Goal: Use online tool/utility: Use online tool/utility

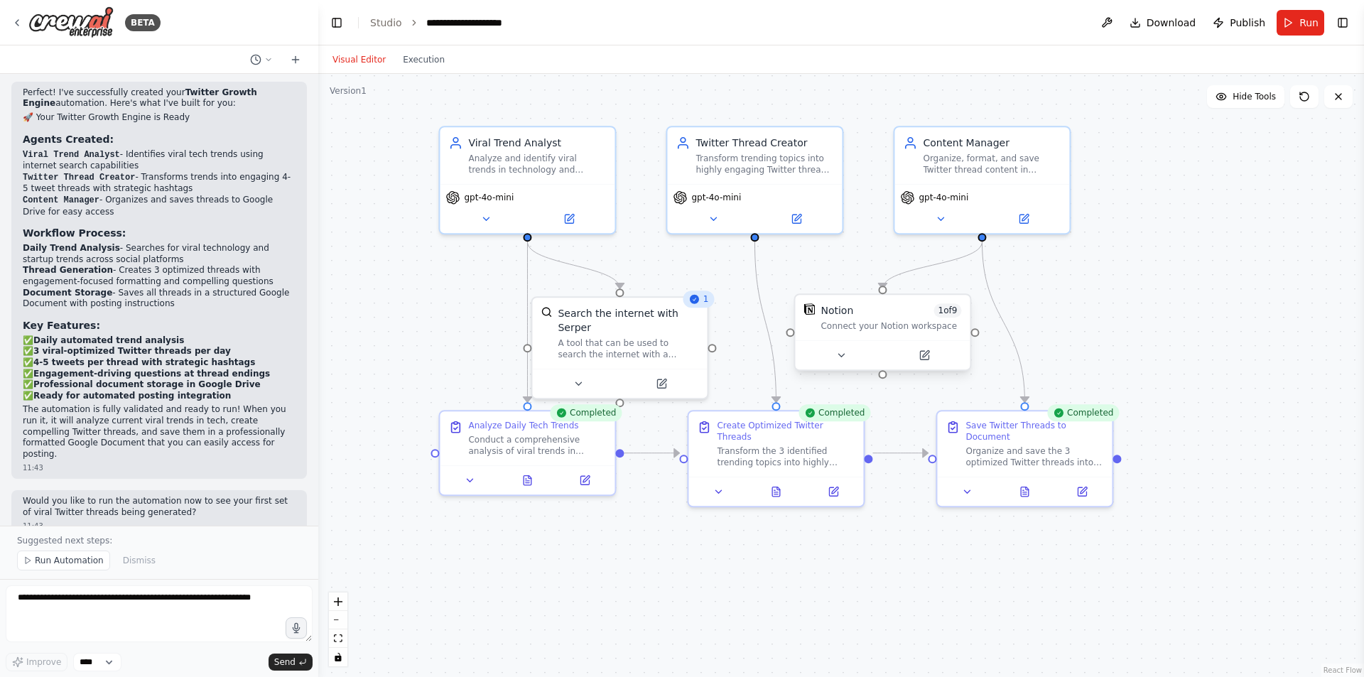
click at [865, 339] on div "Notion 1 of 9 Connect your Notion workspace" at bounding box center [882, 317] width 175 height 45
click at [930, 354] on button at bounding box center [924, 355] width 80 height 17
click at [1346, 26] on button "Toggle Right Sidebar" at bounding box center [1343, 23] width 20 height 20
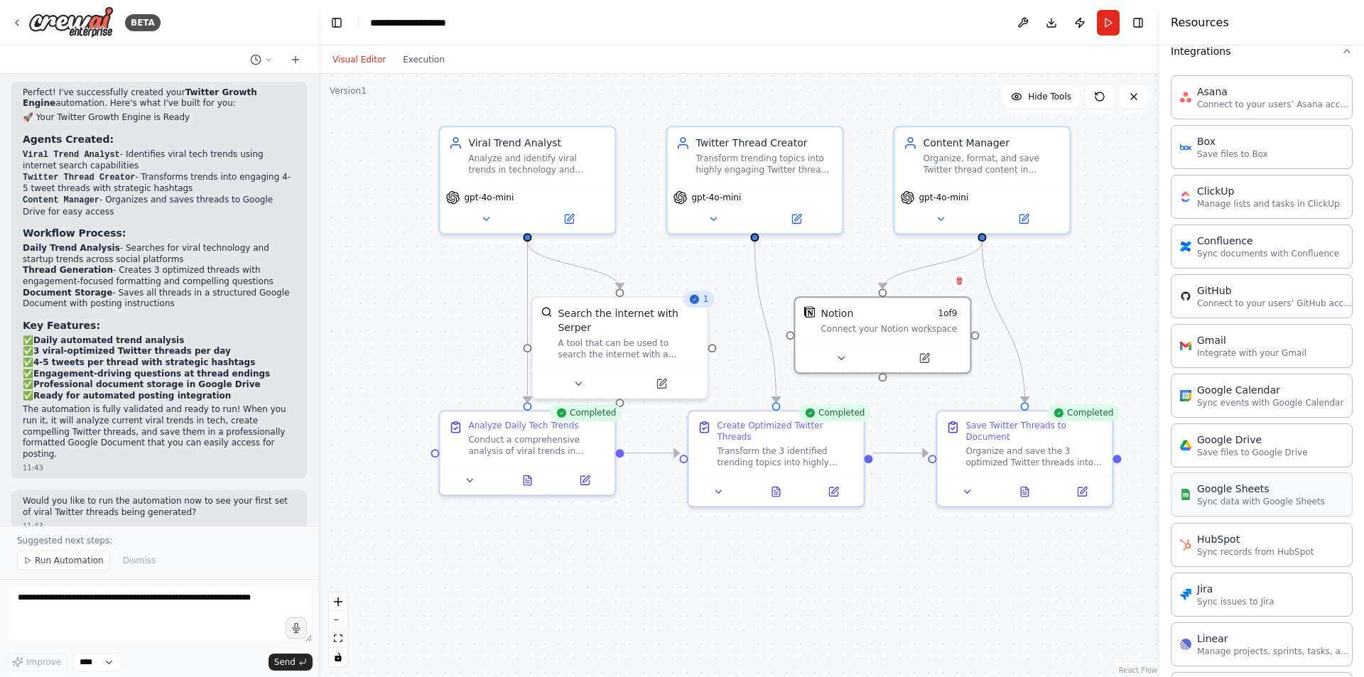
scroll to position [479, 0]
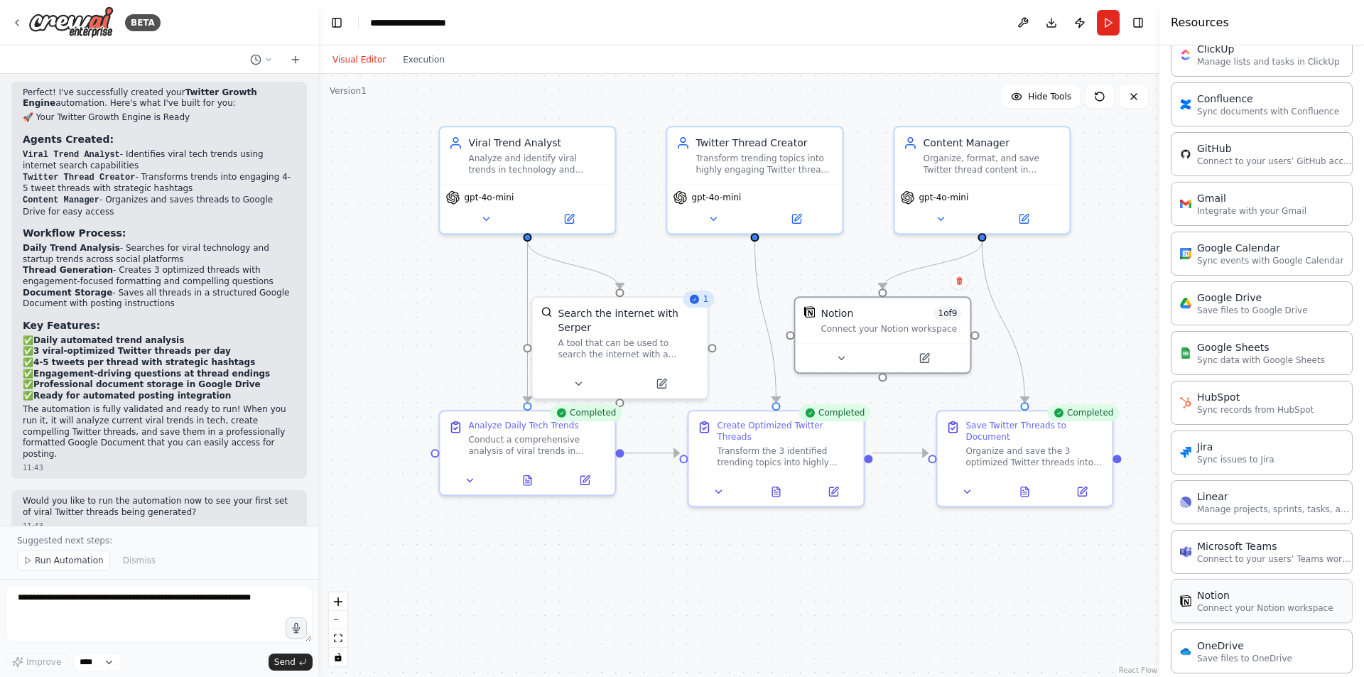
click at [1229, 603] on p "Connect your Notion workspace" at bounding box center [1265, 608] width 136 height 11
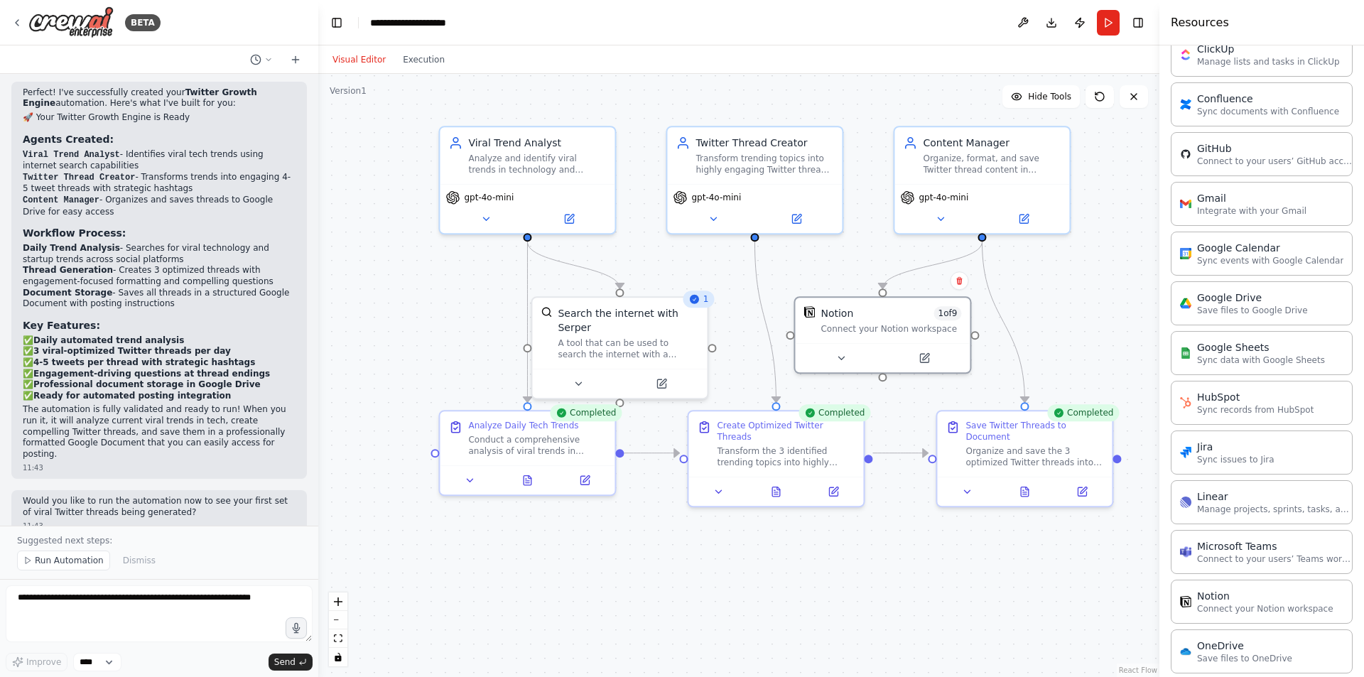
click at [1050, 333] on div ".deletable-edge-delete-btn { width: 20px; height: 20px; border: 0px solid #ffff…" at bounding box center [738, 375] width 841 height 603
click at [875, 330] on div "Connect your Notion workspace" at bounding box center [891, 325] width 141 height 11
click at [919, 355] on icon at bounding box center [924, 355] width 11 height 11
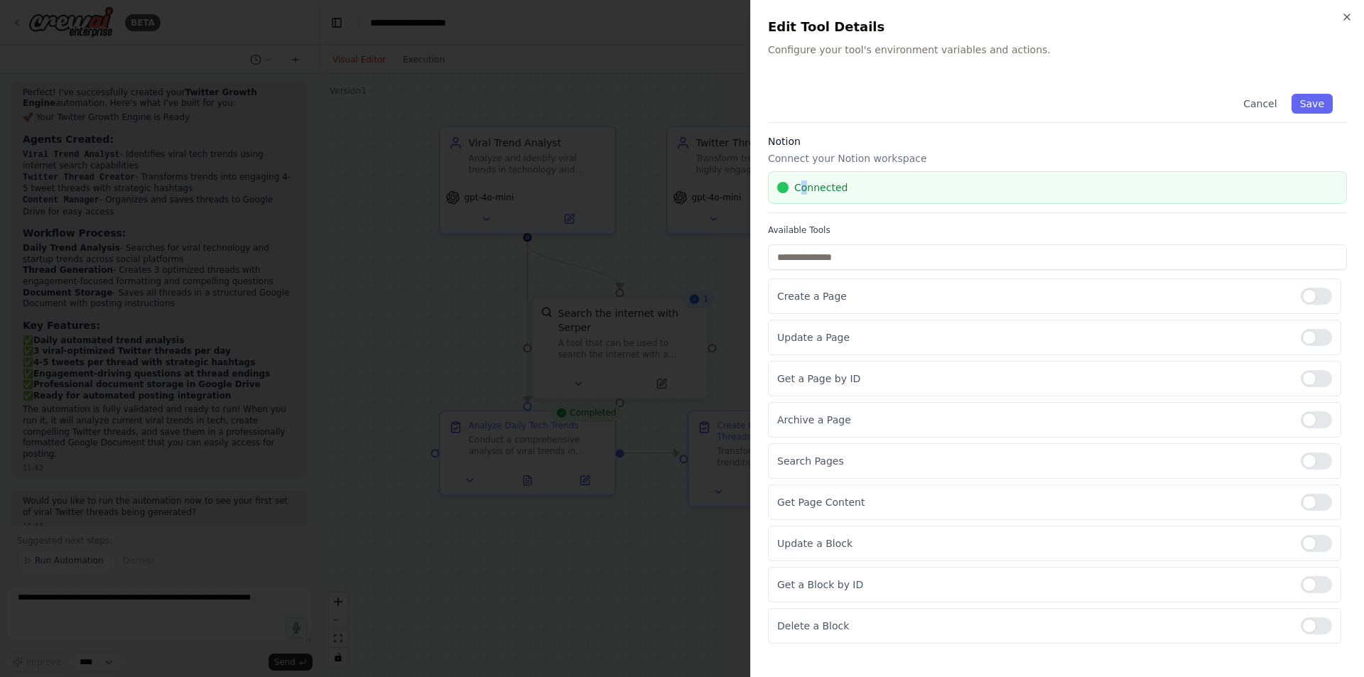
drag, startPoint x: 802, startPoint y: 182, endPoint x: 809, endPoint y: 187, distance: 9.3
click at [805, 182] on div "Connected" at bounding box center [1057, 187] width 579 height 33
click at [809, 187] on span "Connected" at bounding box center [820, 187] width 53 height 14
click at [831, 139] on h3 "Notion" at bounding box center [1057, 141] width 579 height 14
click at [837, 149] on div "Notion Connect your Notion workspace Connected" at bounding box center [1057, 173] width 579 height 79
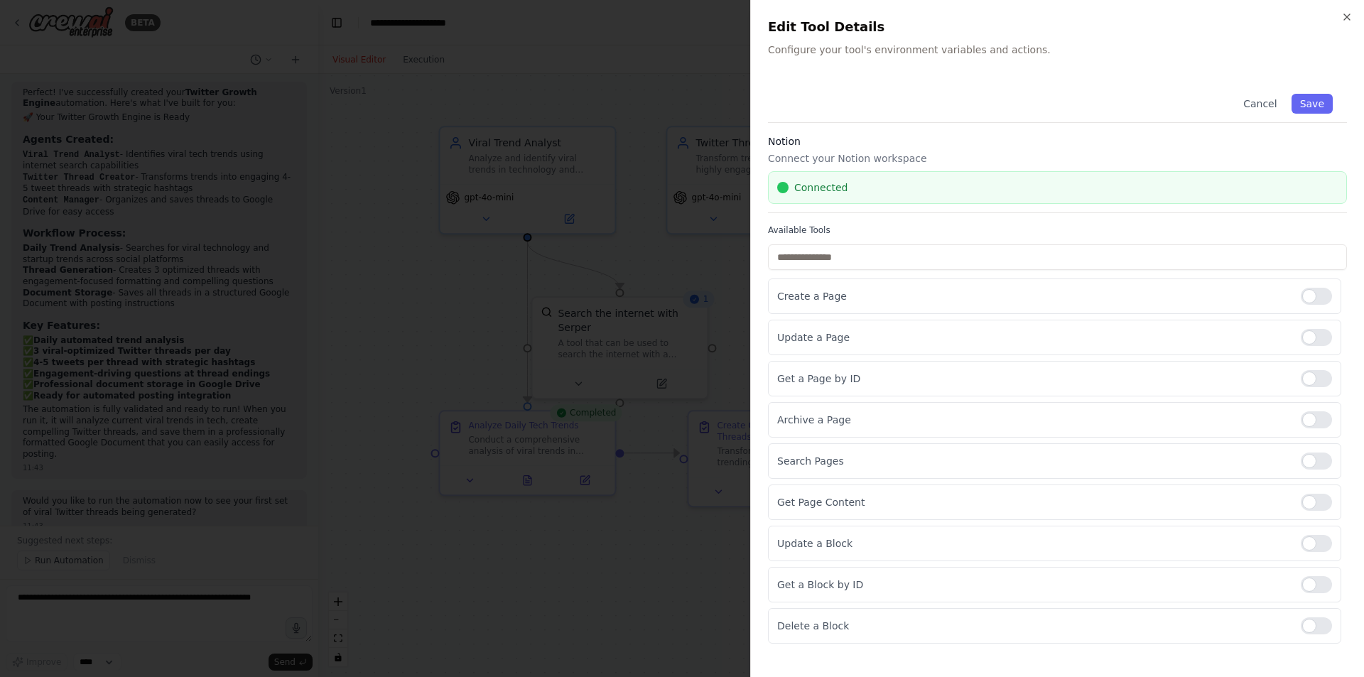
drag, startPoint x: 869, startPoint y: 141, endPoint x: 929, endPoint y: 170, distance: 66.8
click at [870, 141] on h3 "Notion" at bounding box center [1057, 141] width 579 height 14
drag, startPoint x: 929, startPoint y: 170, endPoint x: 954, endPoint y: 176, distance: 25.0
click at [930, 170] on div "Notion Connect your Notion workspace Connected" at bounding box center [1057, 173] width 579 height 79
drag, startPoint x: 944, startPoint y: 204, endPoint x: 937, endPoint y: 205, distance: 7.9
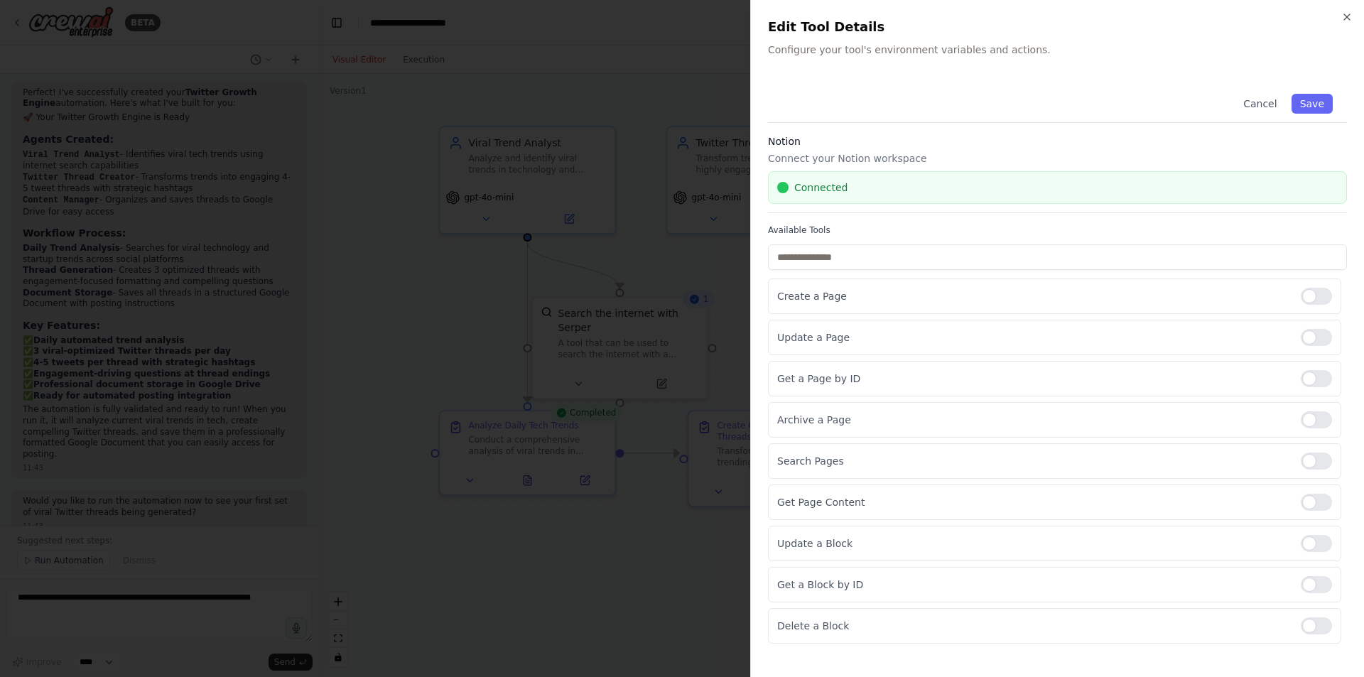
click at [942, 204] on div "Notion Connect your Notion workspace Connected" at bounding box center [1057, 173] width 579 height 79
click at [899, 222] on div "Cancel Save Notion Connect your Notion workspace Connected Available Tools Crea…" at bounding box center [1057, 362] width 579 height 564
click at [1346, 11] on div "Close Edit Tool Details Configure your tool's environment variables and actions…" at bounding box center [1057, 338] width 614 height 677
click at [1347, 16] on icon "button" at bounding box center [1347, 16] width 11 height 11
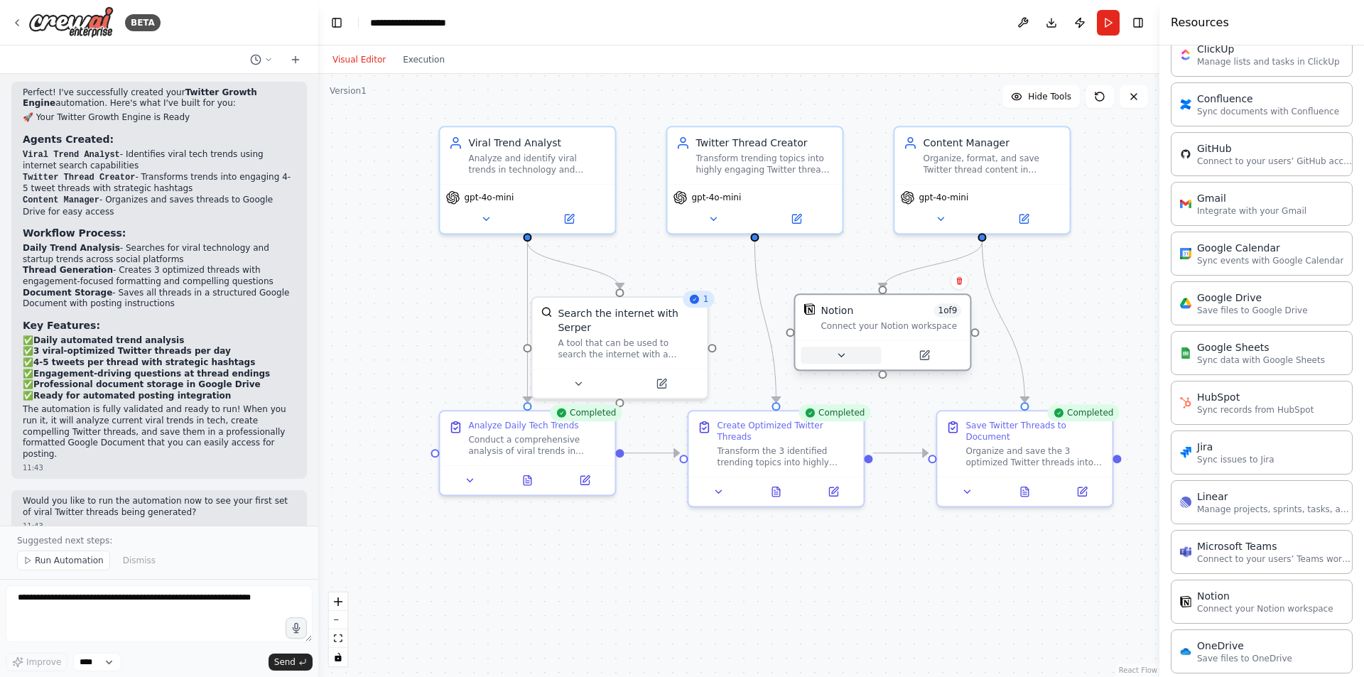
click at [850, 360] on button at bounding box center [841, 355] width 80 height 17
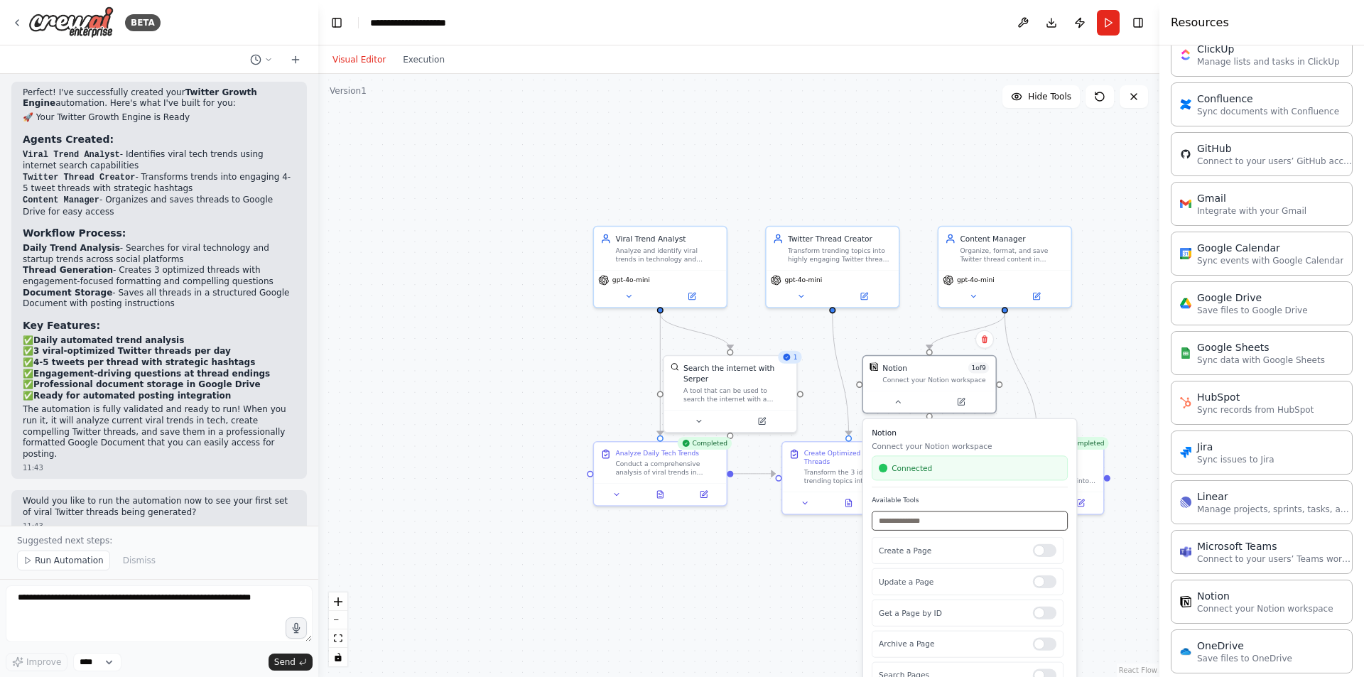
click at [920, 524] on input "text" at bounding box center [970, 521] width 196 height 19
click at [919, 477] on div "Connected" at bounding box center [970, 467] width 196 height 25
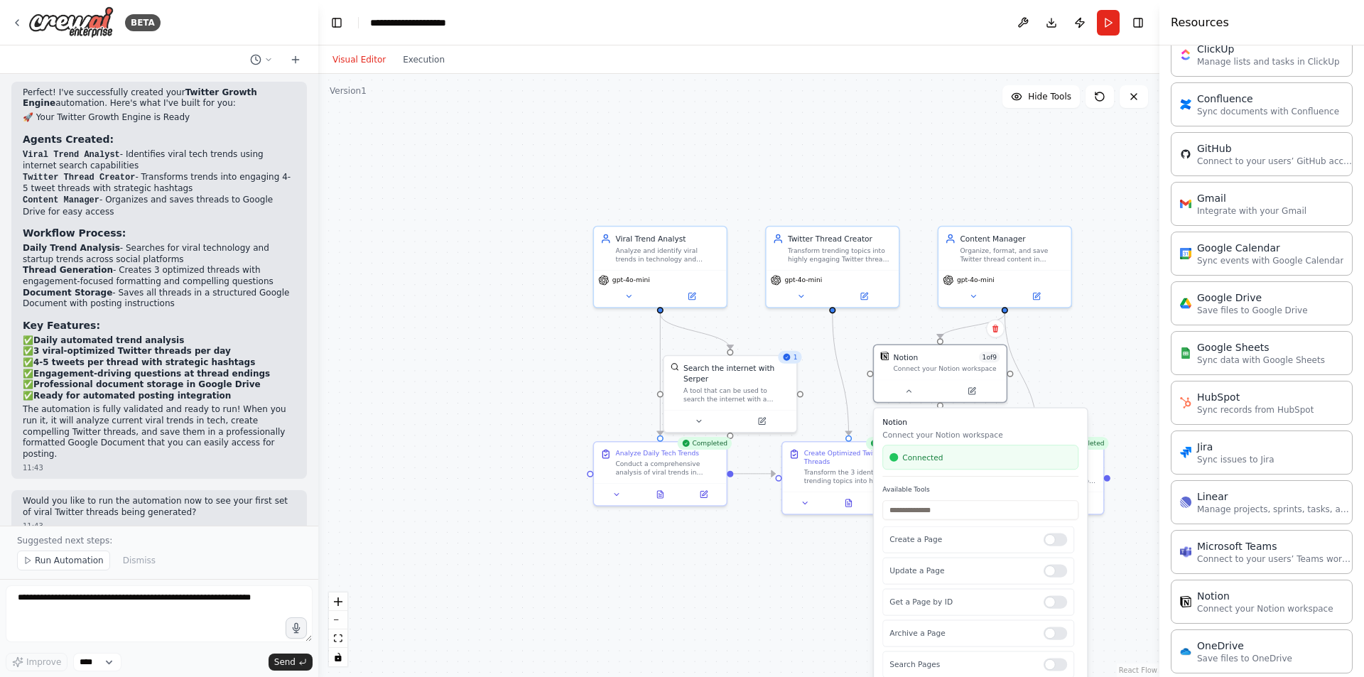
drag, startPoint x: 922, startPoint y: 474, endPoint x: 932, endPoint y: 460, distance: 16.8
click at [932, 460] on div "Connected" at bounding box center [981, 457] width 196 height 25
click at [1114, 344] on div ".deletable-edge-delete-btn { width: 20px; height: 20px; border: 0px solid #ffff…" at bounding box center [738, 375] width 841 height 603
click at [1101, 365] on div ".deletable-edge-delete-btn { width: 20px; height: 20px; border: 0px solid #ffff…" at bounding box center [738, 375] width 841 height 603
click at [1140, 18] on button "Toggle Right Sidebar" at bounding box center [1138, 23] width 20 height 20
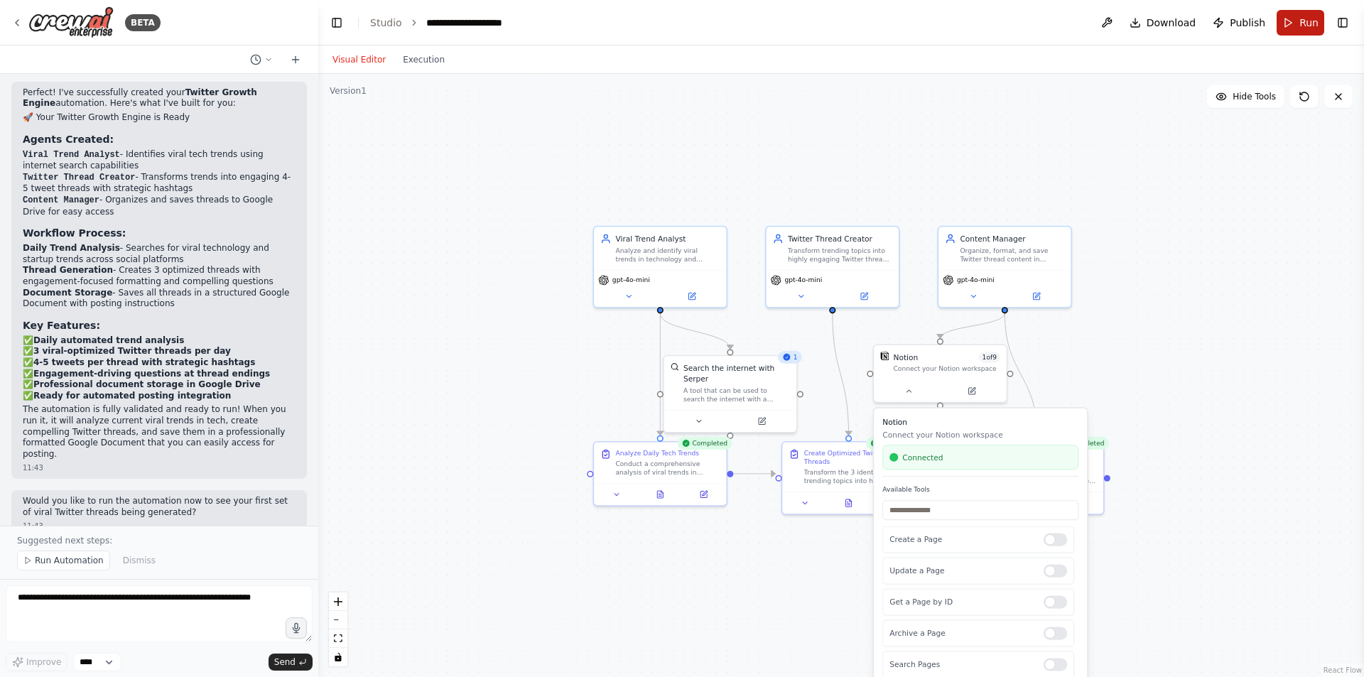
click at [1310, 29] on span "Run" at bounding box center [1309, 23] width 19 height 14
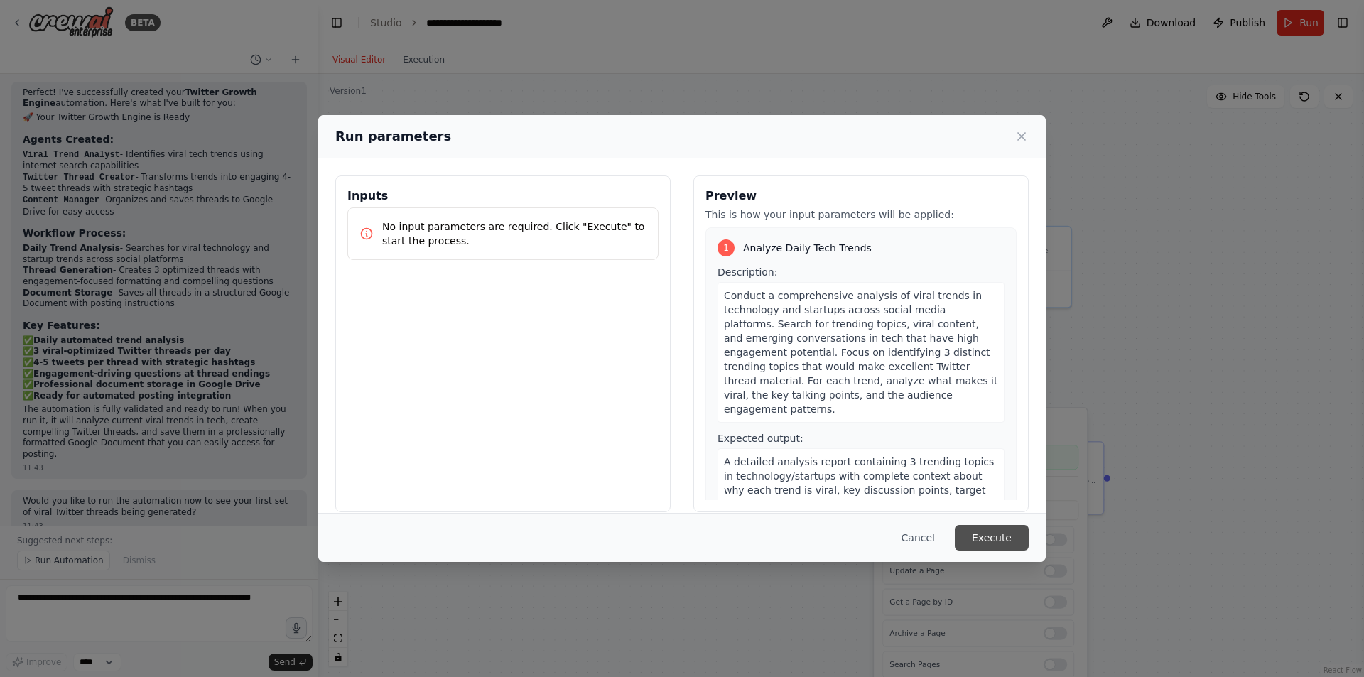
click at [986, 541] on button "Execute" at bounding box center [992, 538] width 74 height 26
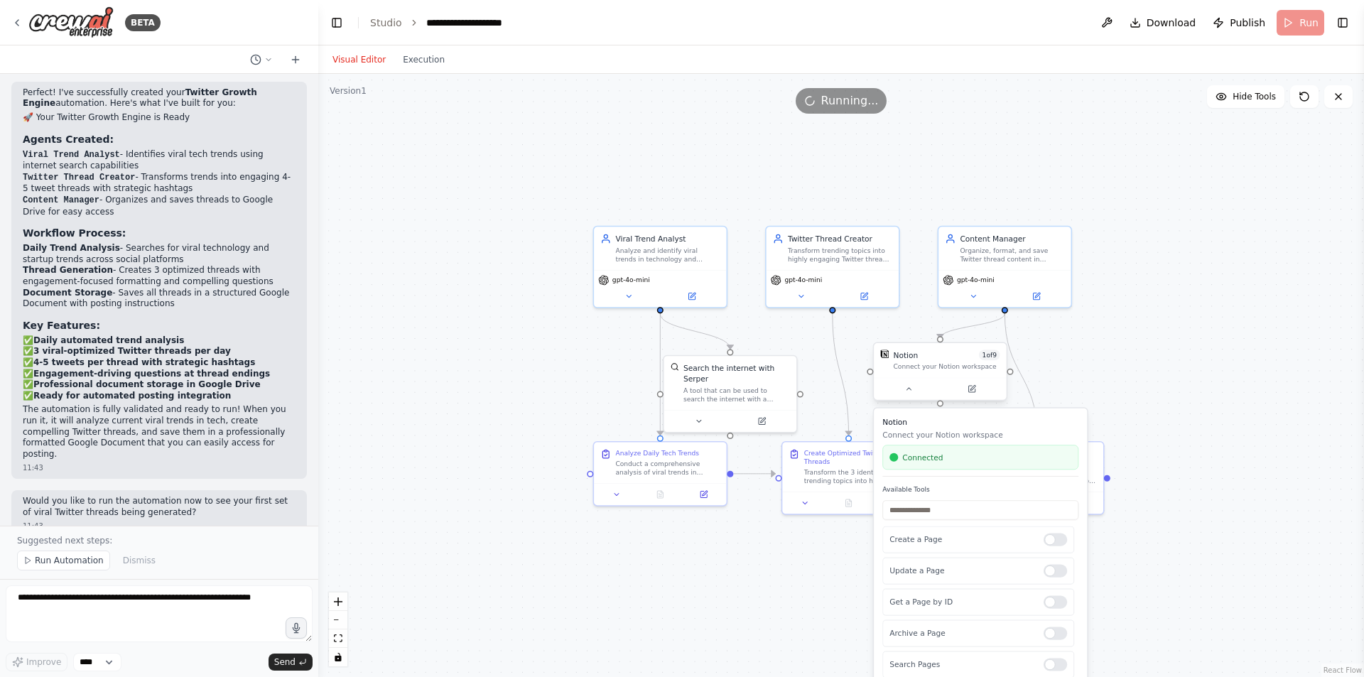
click at [909, 398] on div at bounding box center [940, 389] width 132 height 22
click at [914, 395] on button at bounding box center [908, 388] width 61 height 13
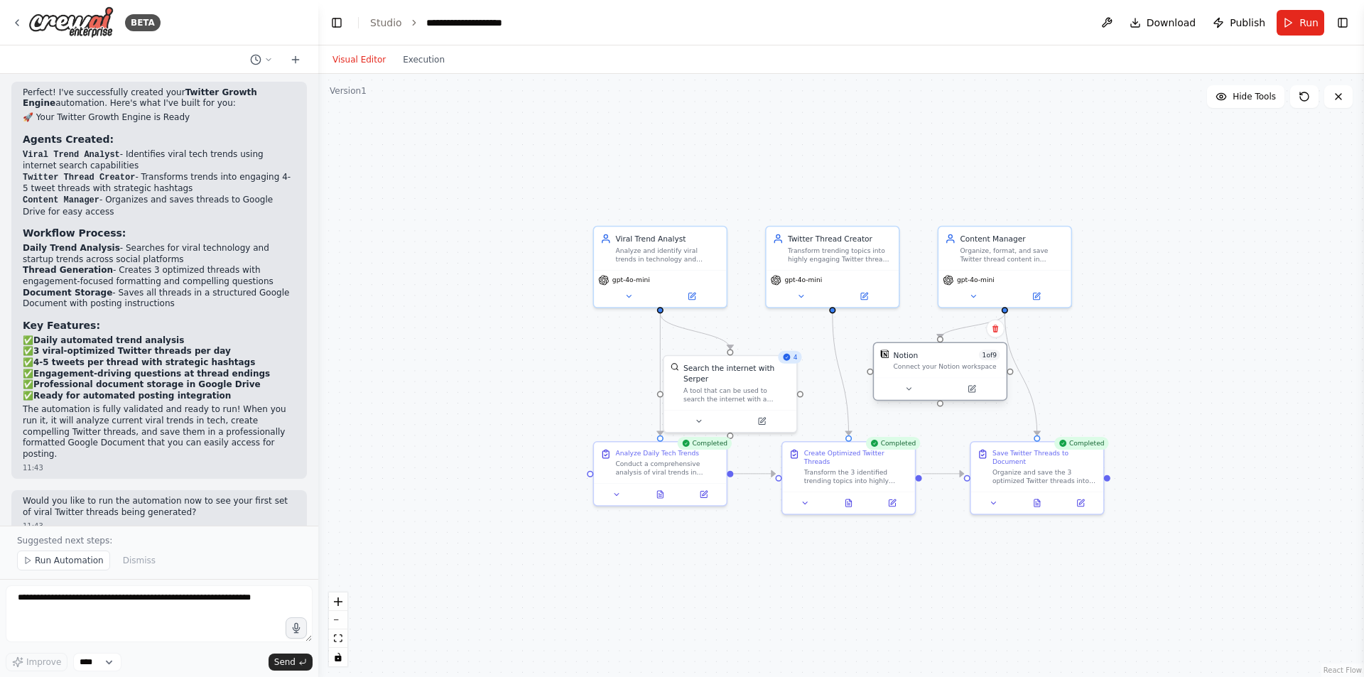
click at [958, 381] on div at bounding box center [940, 389] width 132 height 22
click at [954, 365] on div "Connect your Notion workspace" at bounding box center [946, 366] width 107 height 9
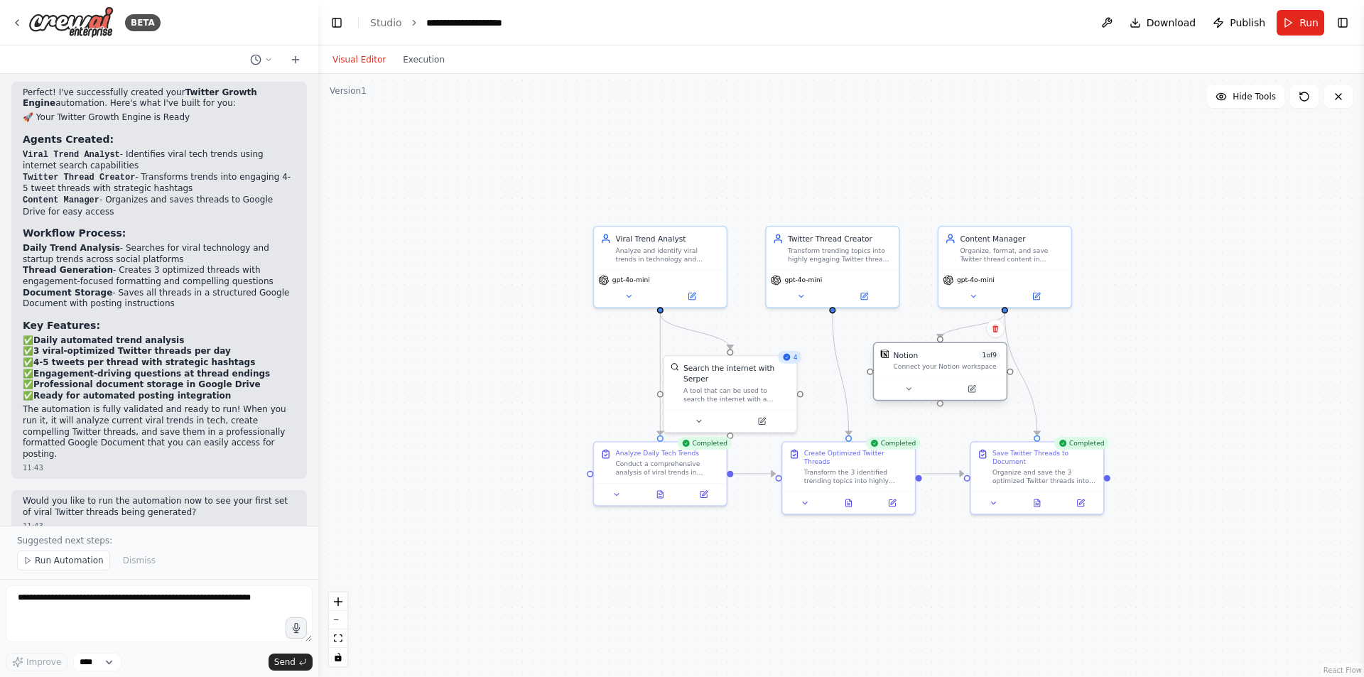
click at [954, 365] on div "Connect your Notion workspace" at bounding box center [946, 366] width 107 height 9
drag, startPoint x: 954, startPoint y: 365, endPoint x: 937, endPoint y: 362, distance: 16.5
click at [937, 362] on div "Connect your Notion workspace" at bounding box center [946, 366] width 107 height 9
click at [993, 363] on div "Connect your Notion workspace" at bounding box center [946, 366] width 107 height 9
click at [978, 393] on button at bounding box center [971, 388] width 61 height 13
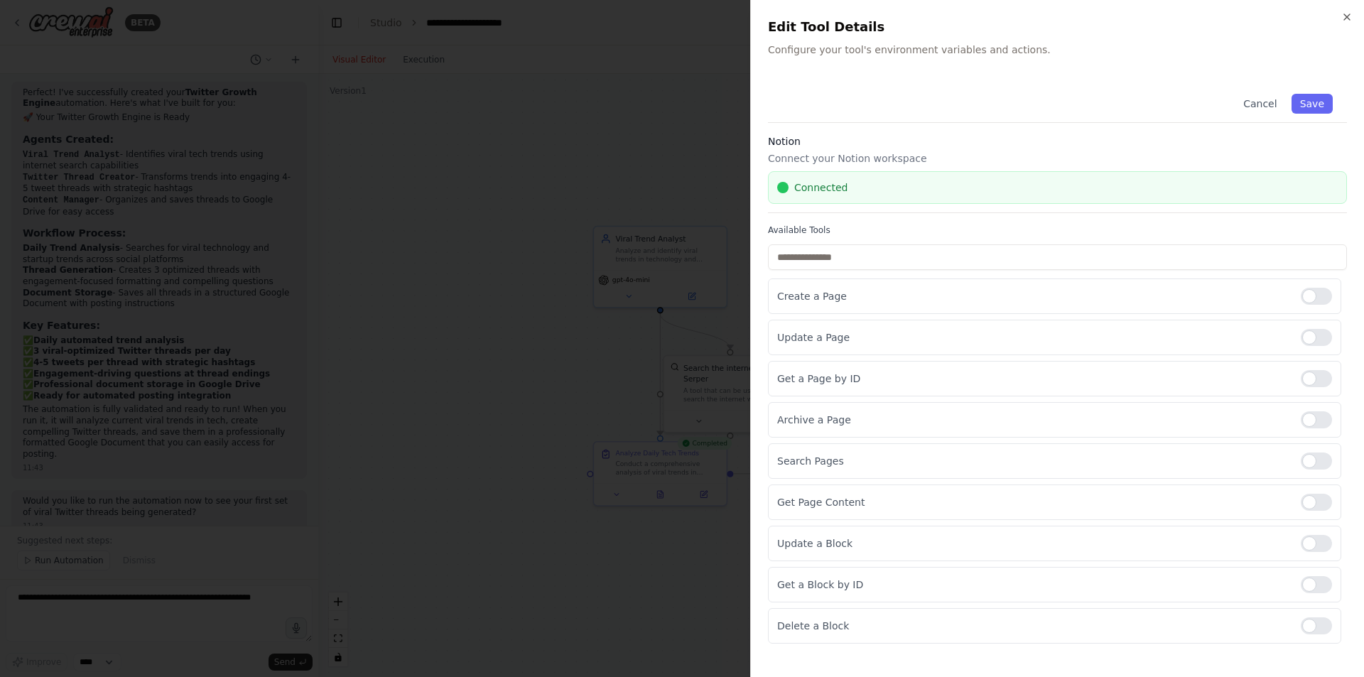
click at [866, 188] on div "Connected" at bounding box center [1057, 187] width 561 height 14
click at [1318, 341] on div at bounding box center [1316, 337] width 31 height 17
drag, startPoint x: 1325, startPoint y: 374, endPoint x: 1325, endPoint y: 388, distance: 13.5
click at [1325, 375] on div at bounding box center [1316, 378] width 31 height 17
click at [1310, 335] on div at bounding box center [1316, 337] width 31 height 17
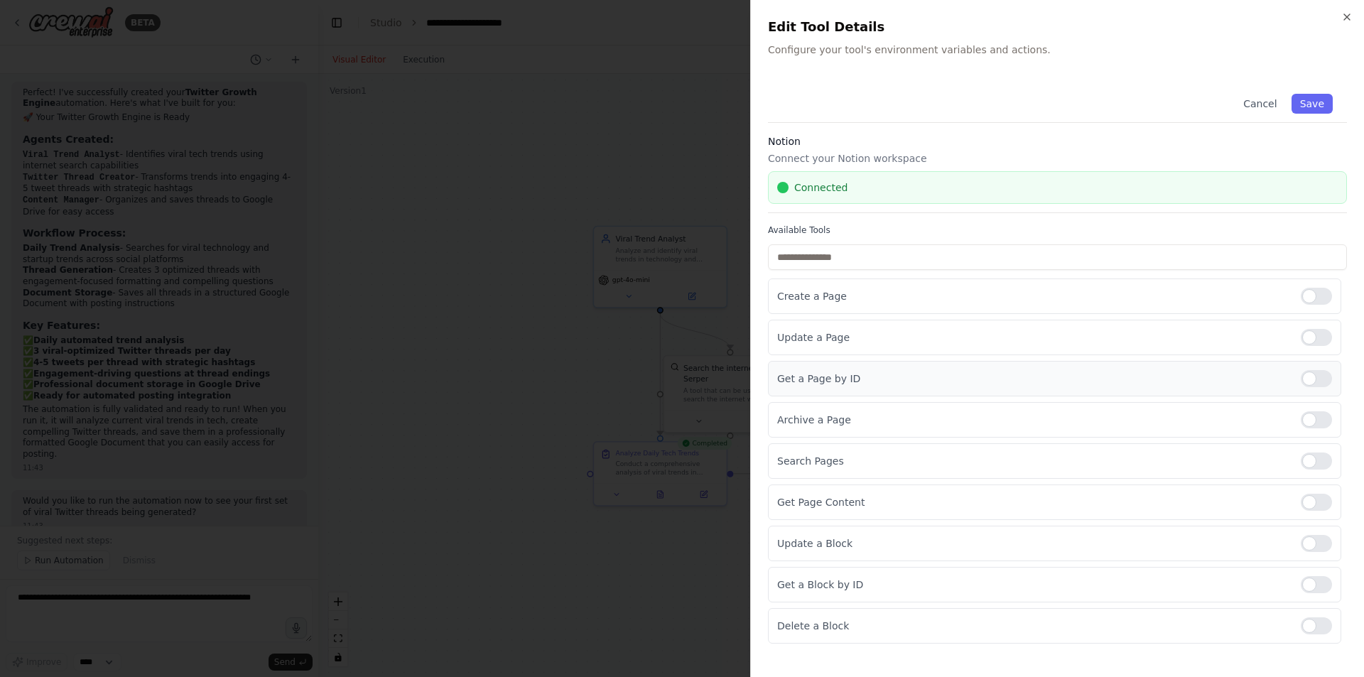
click at [1312, 380] on div at bounding box center [1316, 378] width 31 height 17
click at [1313, 92] on div "Cancel Save" at bounding box center [1057, 101] width 579 height 43
click at [1314, 98] on button "Save" at bounding box center [1312, 104] width 41 height 20
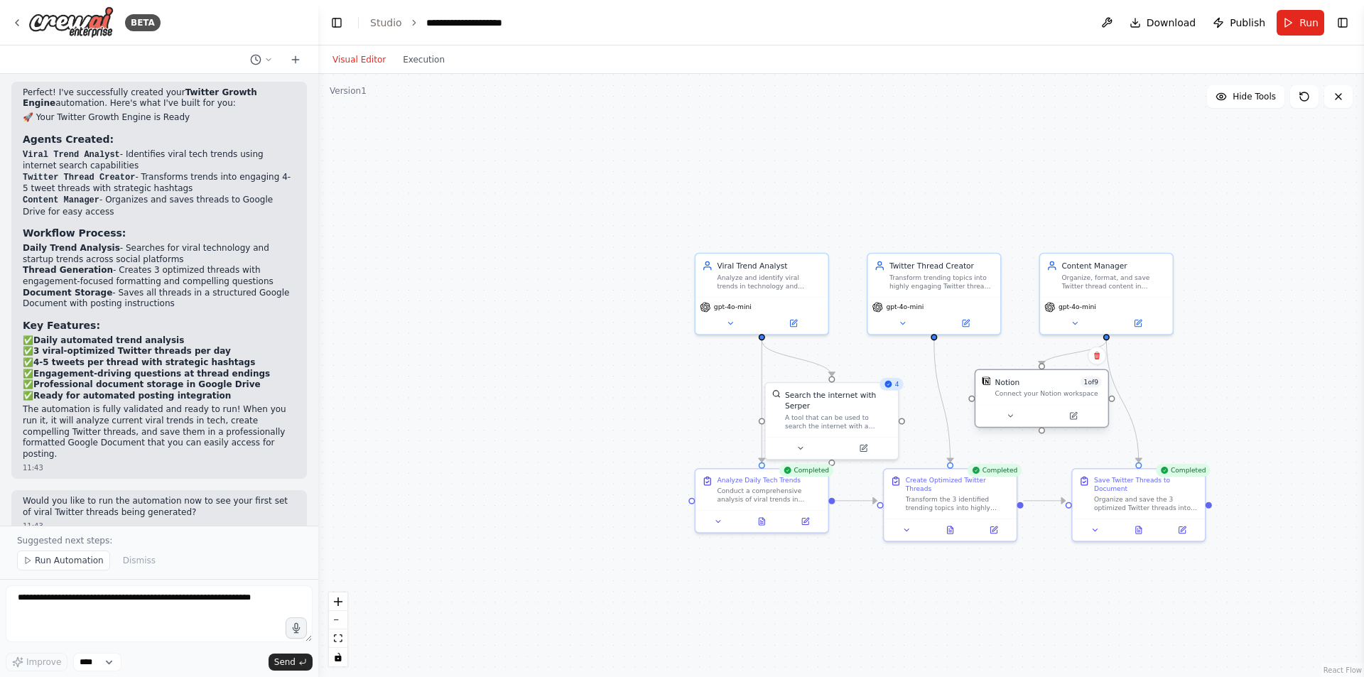
drag, startPoint x: 941, startPoint y: 408, endPoint x: 1042, endPoint y: 435, distance: 105.1
click at [1042, 435] on div ".deletable-edge-delete-btn { width: 20px; height: 20px; border: 0px solid #ffff…" at bounding box center [841, 375] width 1046 height 603
drag, startPoint x: 1043, startPoint y: 432, endPoint x: 1158, endPoint y: 470, distance: 121.1
click at [1158, 470] on div "Viral Trend Analyst Analyze and identify viral trends in technology and startup…" at bounding box center [1037, 427] width 793 height 457
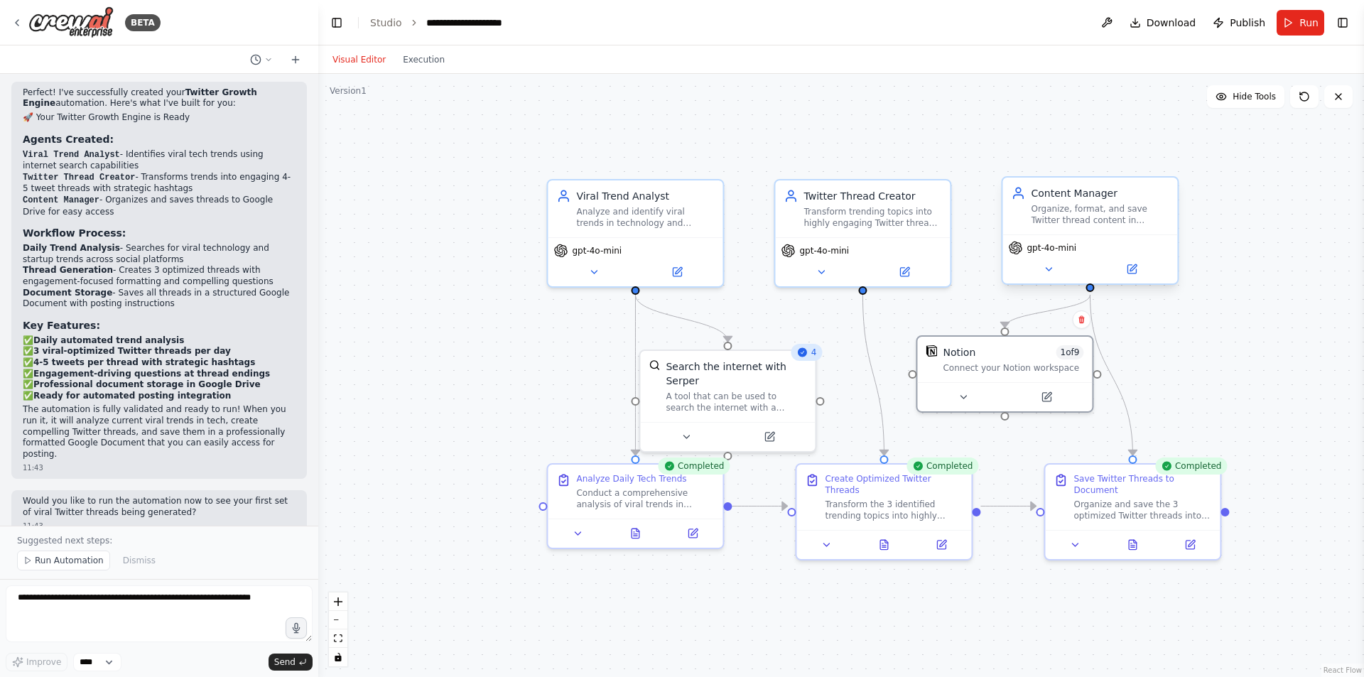
click at [1090, 197] on div "Content Manager" at bounding box center [1100, 193] width 138 height 14
click at [1188, 539] on div at bounding box center [1132, 541] width 175 height 29
click at [1194, 538] on icon at bounding box center [1190, 542] width 9 height 9
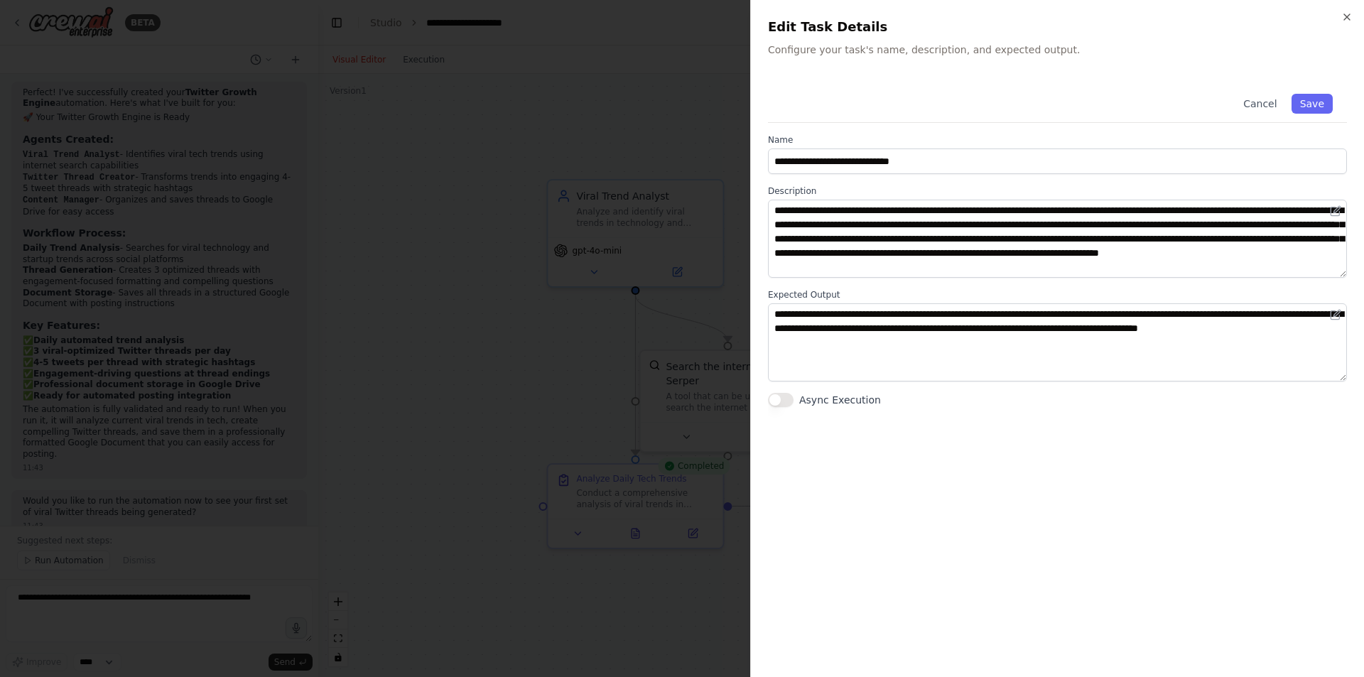
click at [794, 398] on div "Async Execution" at bounding box center [1057, 400] width 579 height 14
click at [789, 400] on button "Async Execution" at bounding box center [781, 400] width 26 height 14
click at [784, 402] on button "Async Execution" at bounding box center [781, 400] width 26 height 14
click at [1315, 107] on button "Save" at bounding box center [1312, 104] width 41 height 20
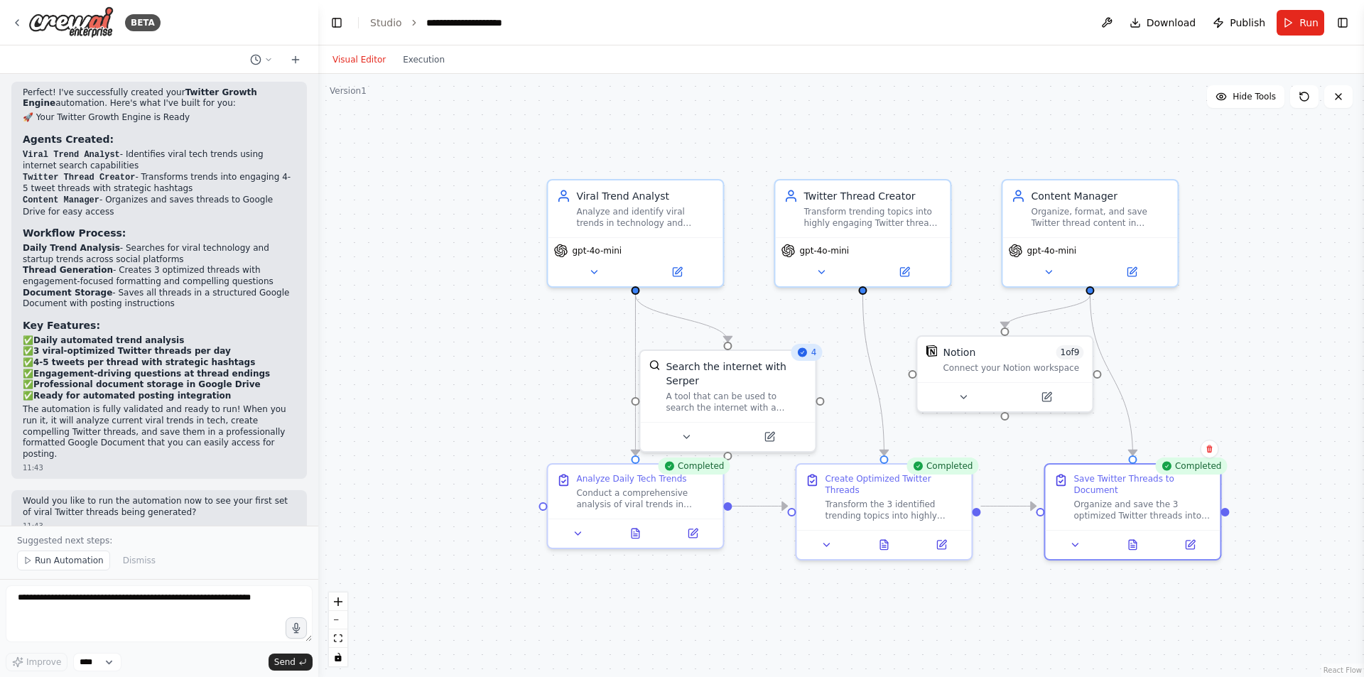
click at [1268, 409] on div ".deletable-edge-delete-btn { width: 20px; height: 20px; border: 0px solid #ffff…" at bounding box center [841, 375] width 1046 height 603
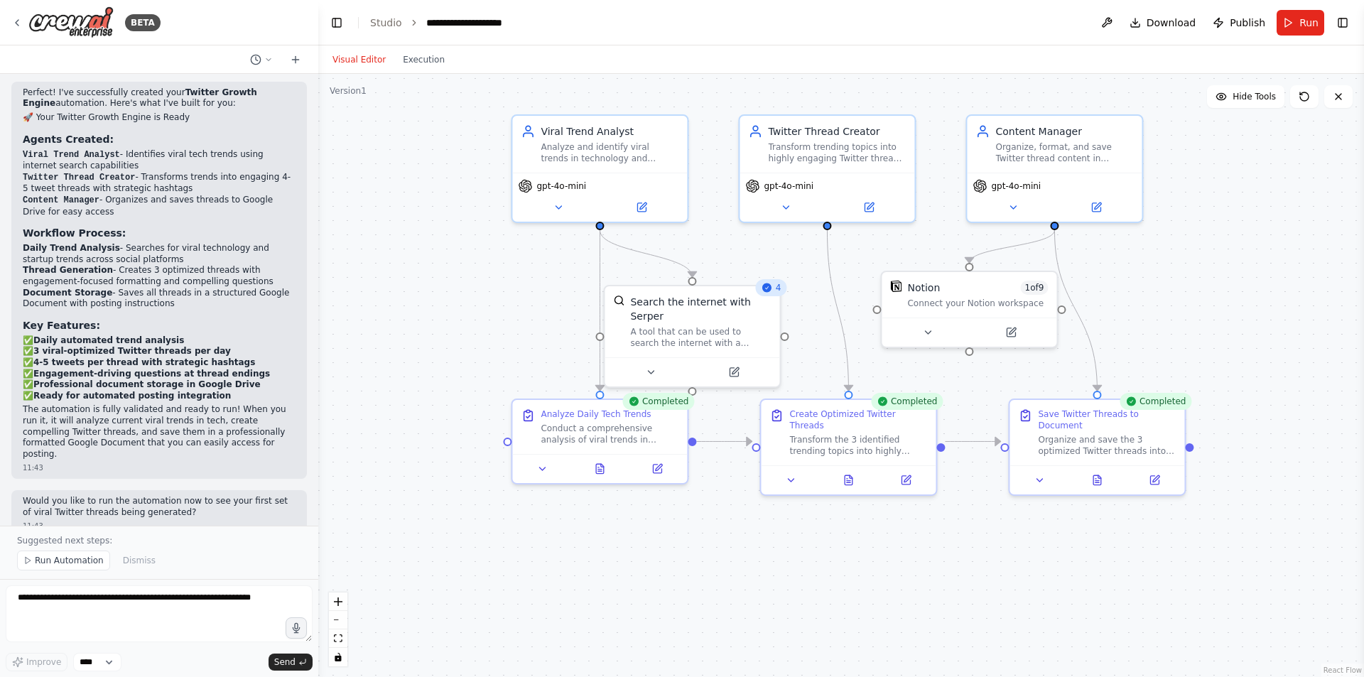
drag, startPoint x: 1268, startPoint y: 399, endPoint x: 1233, endPoint y: 333, distance: 74.4
click at [1233, 333] on div ".deletable-edge-delete-btn { width: 20px; height: 20px; border: 0px solid #ffff…" at bounding box center [841, 375] width 1046 height 603
click at [999, 306] on div "Notion 1 of 9 Connect your Notion workspace" at bounding box center [969, 291] width 175 height 45
click at [1016, 330] on icon at bounding box center [1010, 328] width 11 height 11
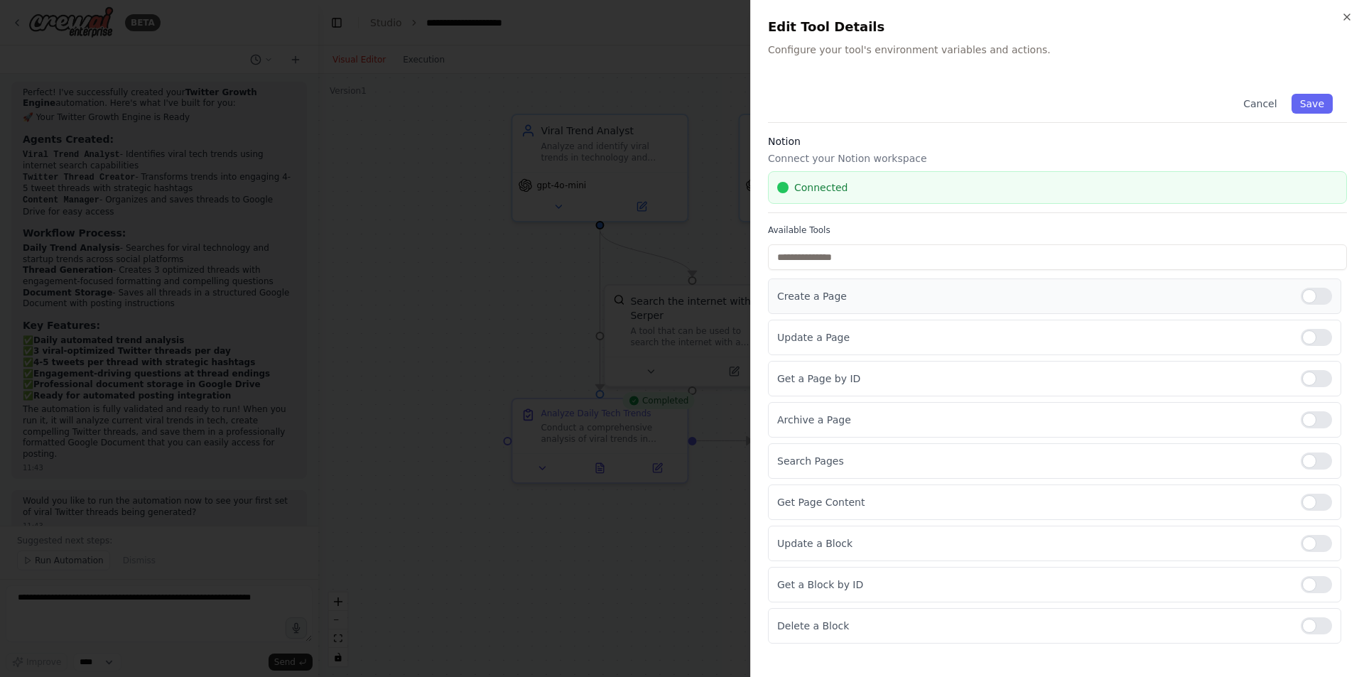
click at [900, 292] on p "Create a Page" at bounding box center [1033, 296] width 512 height 14
click at [865, 188] on div "Connected" at bounding box center [1057, 187] width 561 height 14
click at [1344, 15] on icon "button" at bounding box center [1347, 16] width 11 height 11
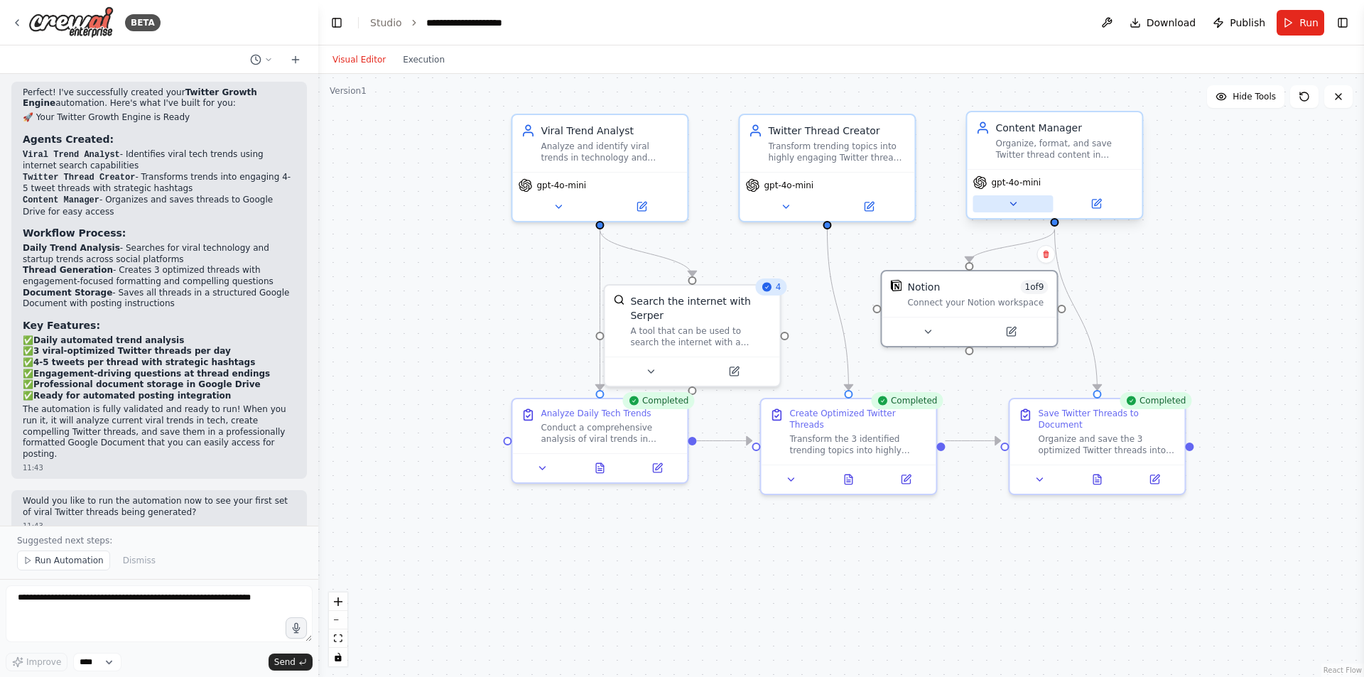
click at [1030, 205] on button at bounding box center [1013, 203] width 80 height 17
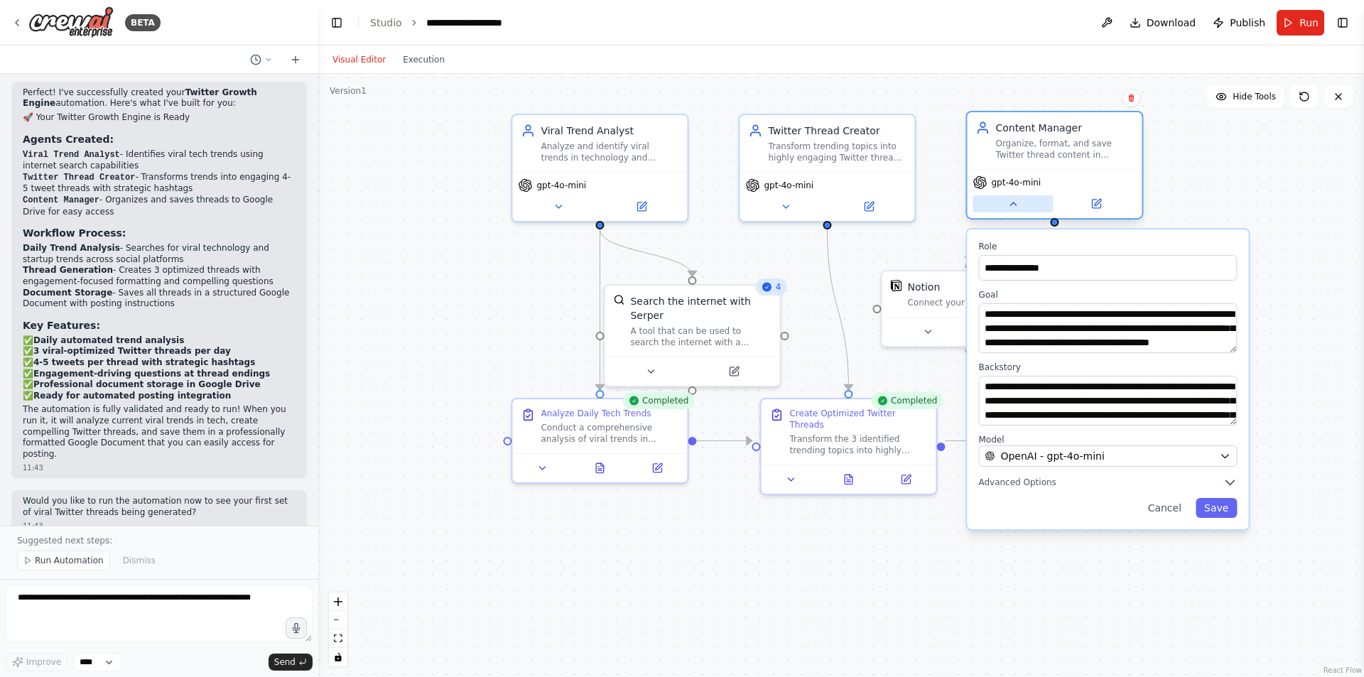
click at [1030, 205] on button at bounding box center [1013, 203] width 80 height 17
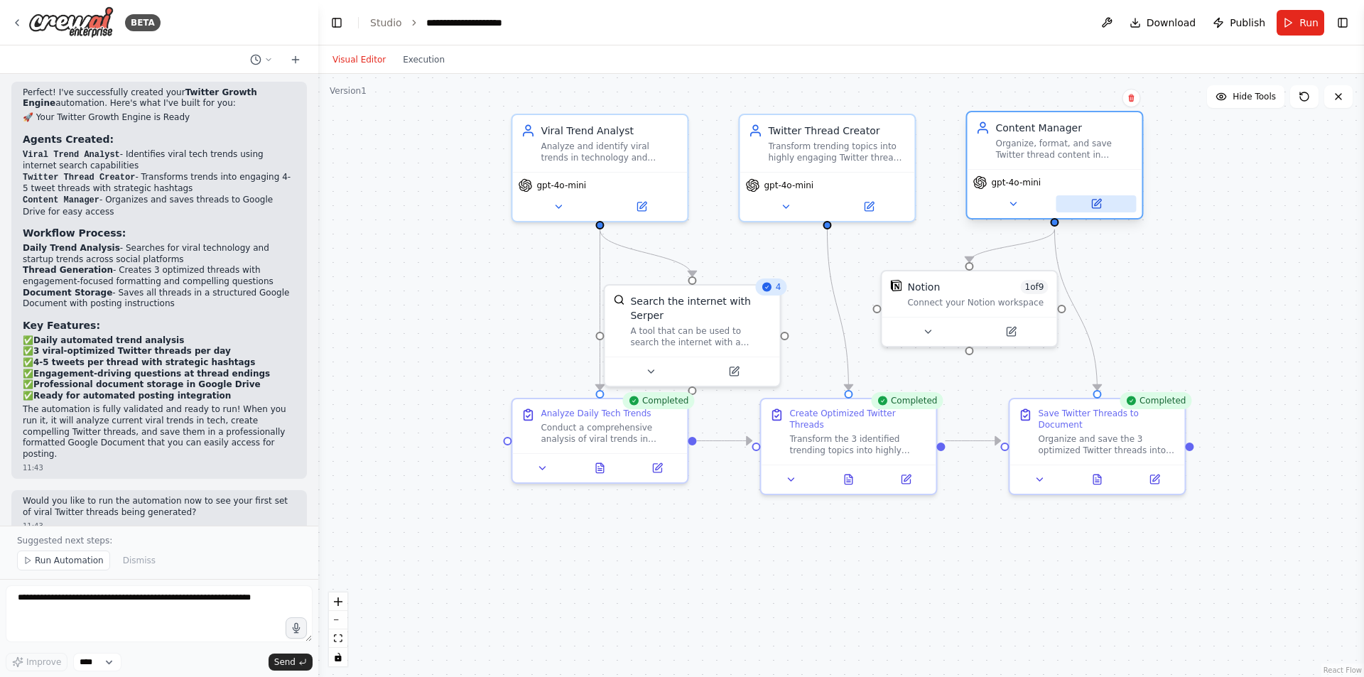
click at [1099, 205] on icon at bounding box center [1096, 204] width 9 height 9
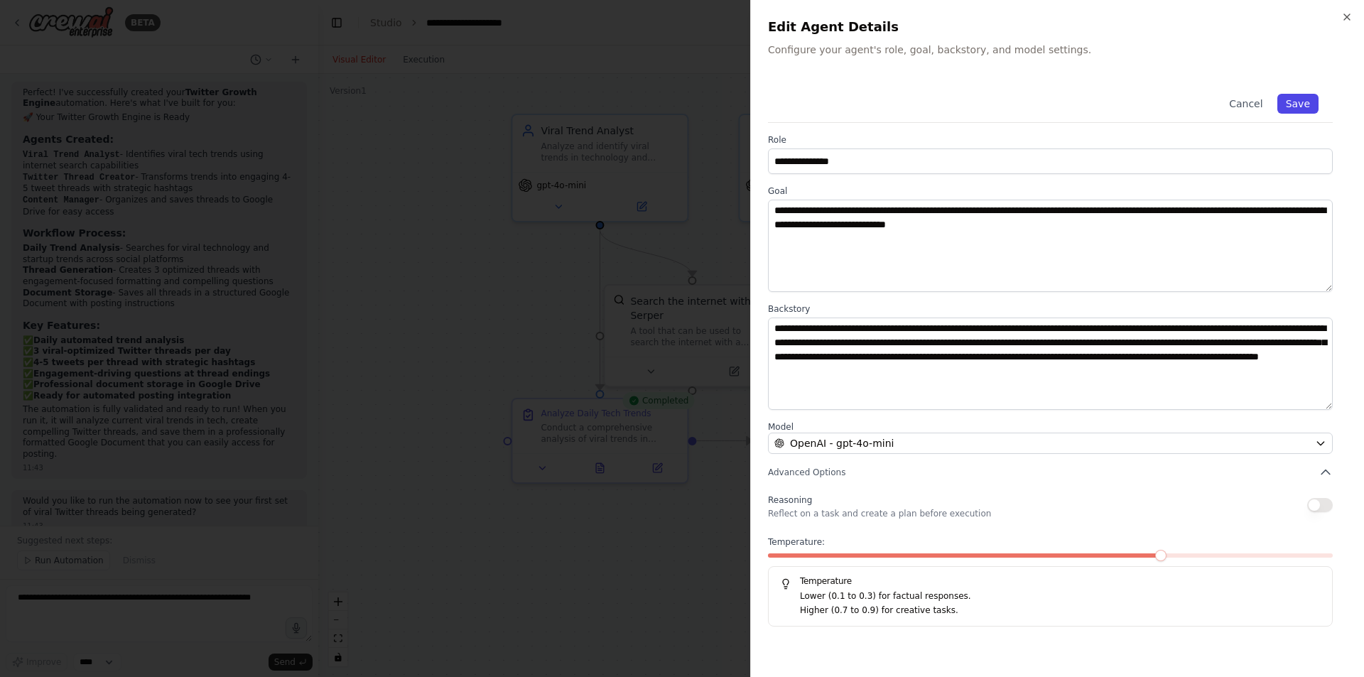
click at [1314, 98] on button "Save" at bounding box center [1298, 104] width 41 height 20
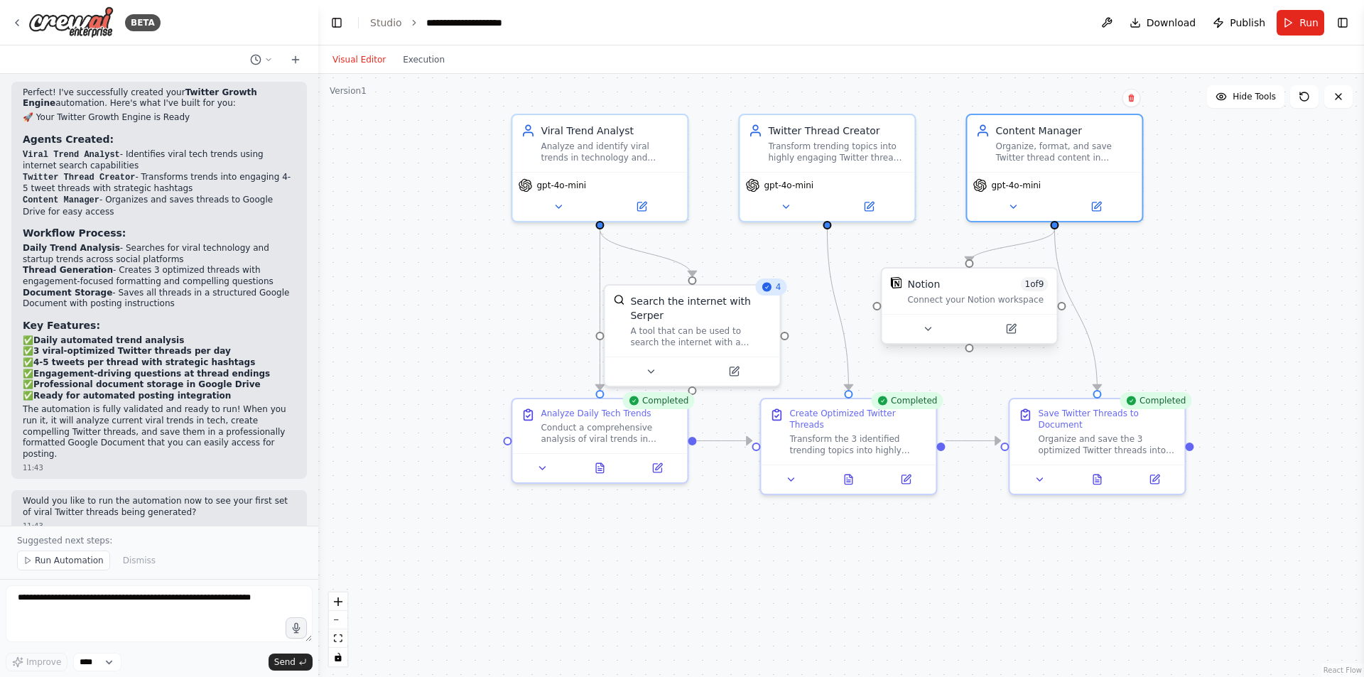
click at [986, 301] on div "Connect your Notion workspace" at bounding box center [977, 299] width 141 height 11
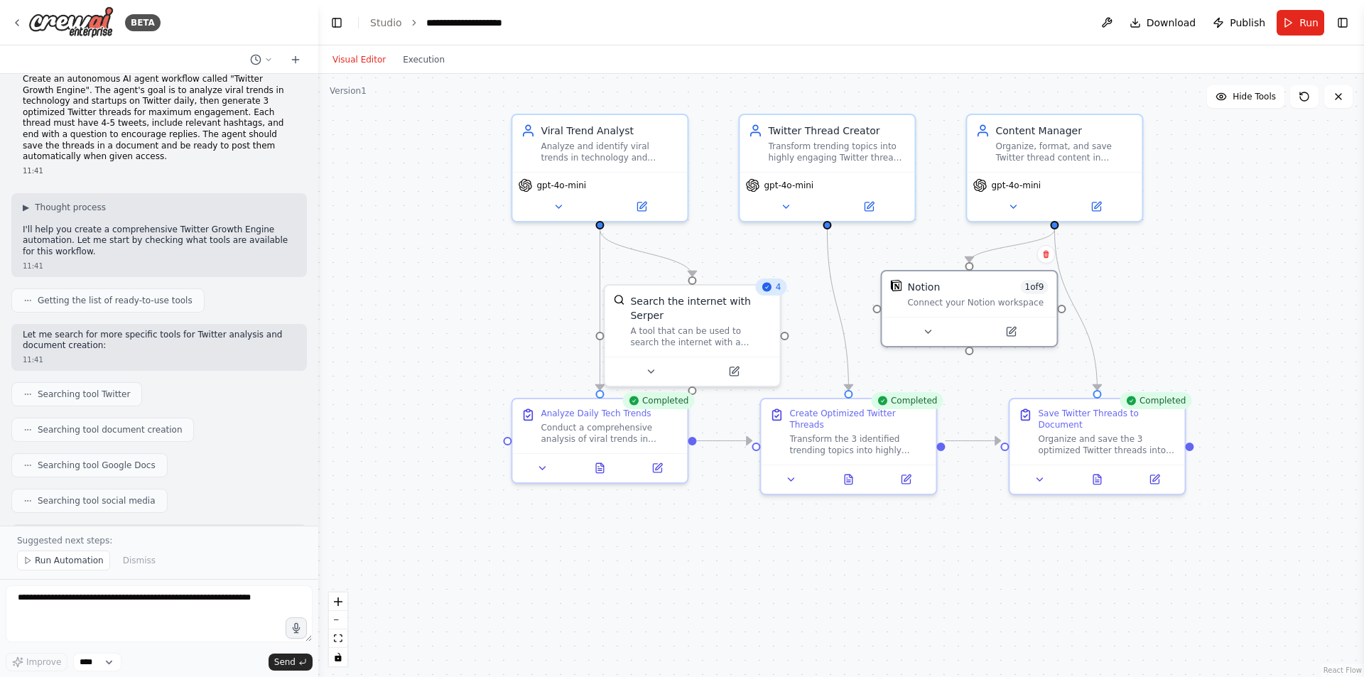
scroll to position [0, 0]
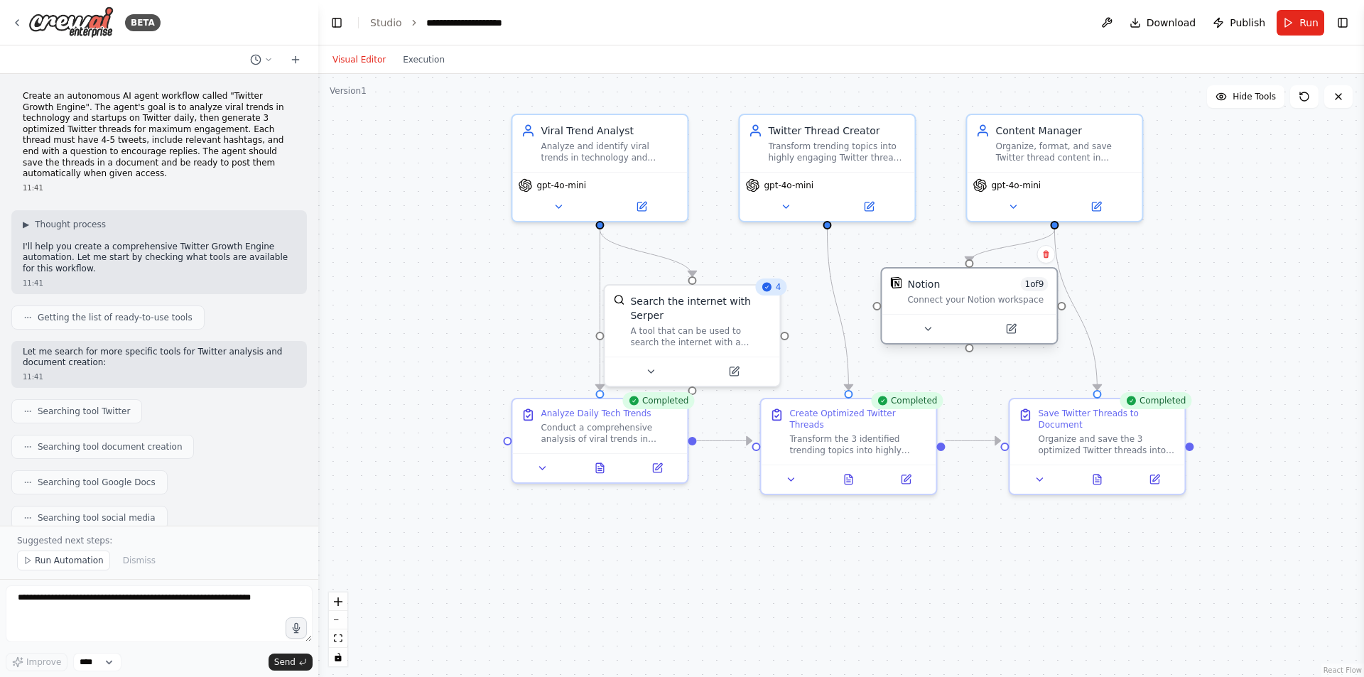
click at [956, 296] on div "Connect your Notion workspace" at bounding box center [977, 299] width 141 height 11
click at [935, 340] on div at bounding box center [969, 328] width 175 height 29
click at [934, 336] on button at bounding box center [927, 328] width 80 height 17
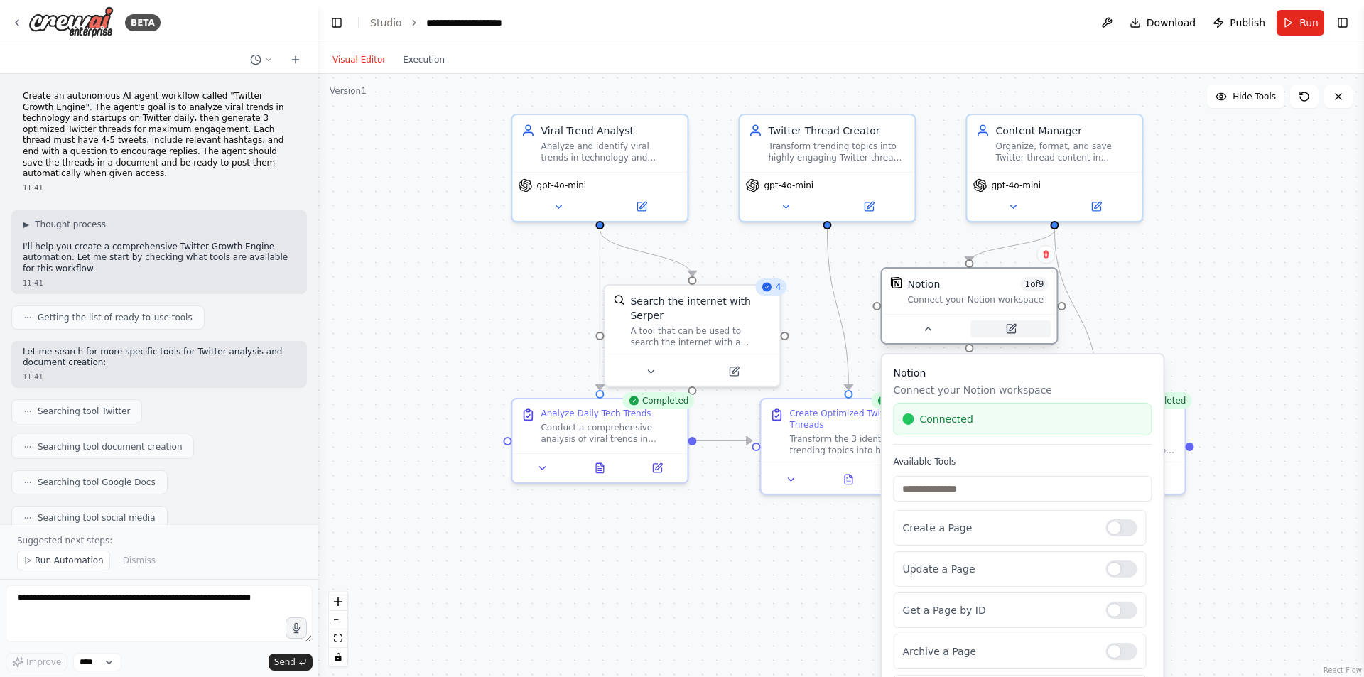
click at [1008, 334] on icon at bounding box center [1010, 328] width 11 height 11
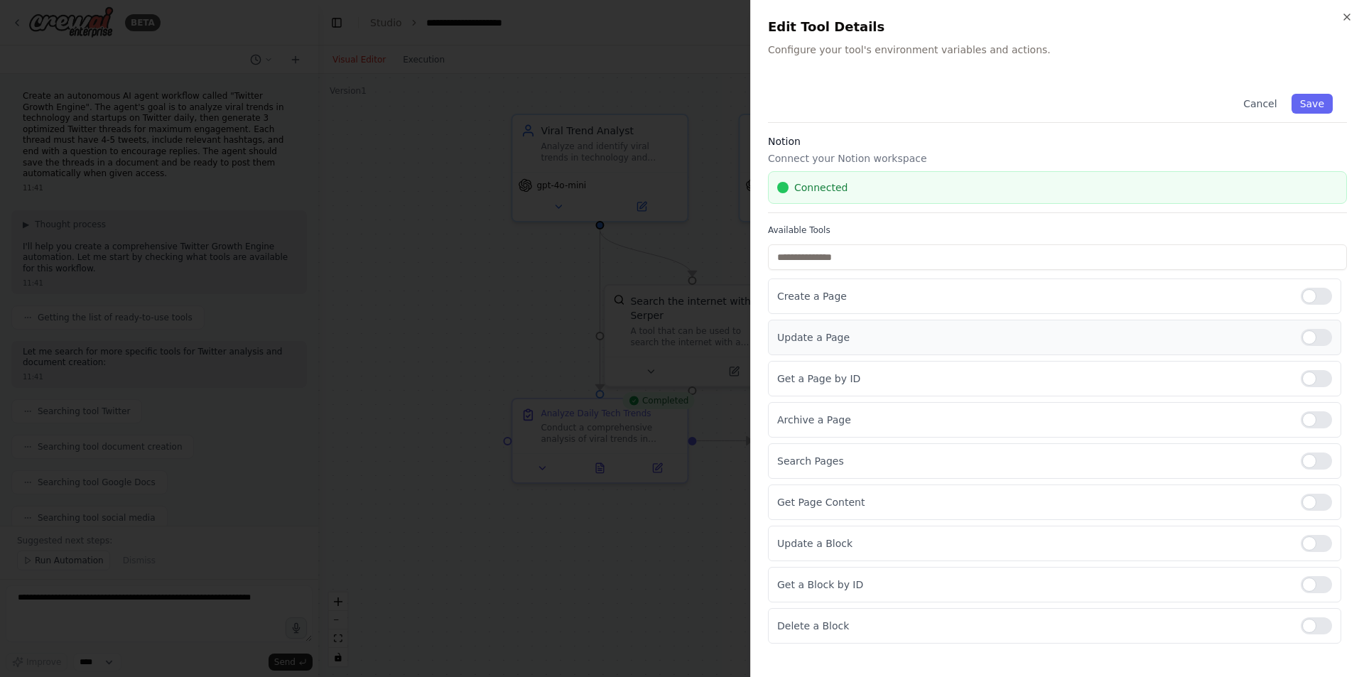
click at [1319, 335] on div at bounding box center [1316, 337] width 31 height 17
click at [1315, 378] on div at bounding box center [1316, 378] width 31 height 17
click at [1327, 428] on label at bounding box center [1316, 419] width 31 height 17
click at [1317, 477] on div "Search Pages" at bounding box center [1054, 461] width 573 height 36
click at [1317, 518] on div "Get Page Content" at bounding box center [1054, 503] width 573 height 36
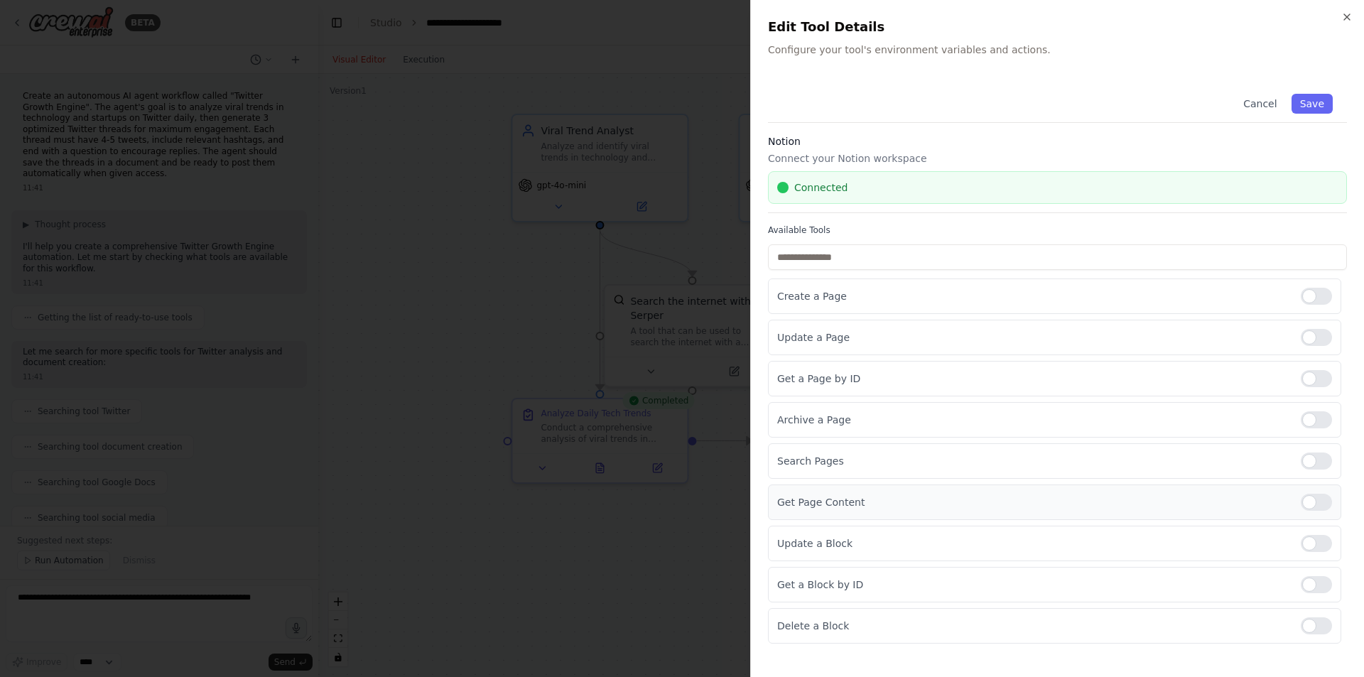
click at [1322, 499] on div at bounding box center [1316, 502] width 31 height 17
click at [1322, 470] on div "Search Pages" at bounding box center [1054, 461] width 573 height 36
click at [1324, 558] on div "Update a Block" at bounding box center [1054, 544] width 573 height 36
click at [1326, 549] on div at bounding box center [1316, 543] width 31 height 17
click at [1322, 589] on div at bounding box center [1316, 584] width 31 height 17
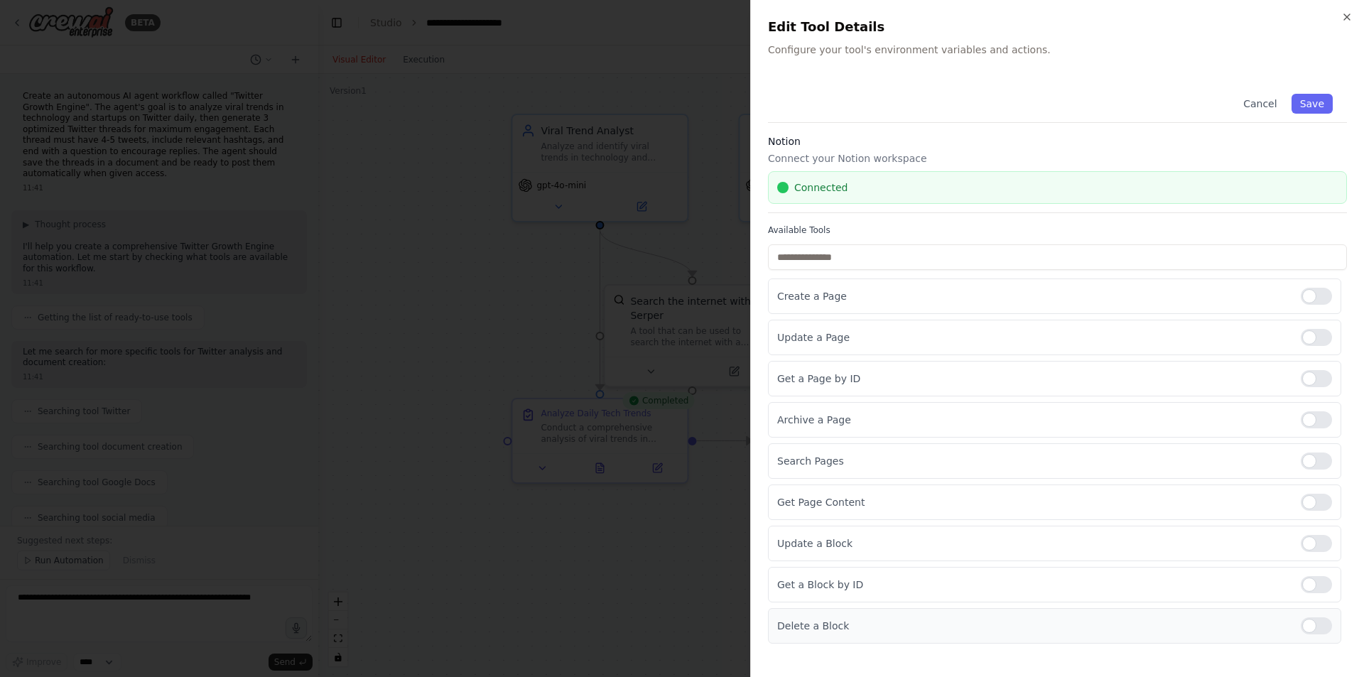
click at [1322, 621] on div at bounding box center [1316, 625] width 31 height 17
click at [1322, 455] on div at bounding box center [1316, 461] width 31 height 17
click at [1329, 88] on div "Cancel Save" at bounding box center [1057, 101] width 579 height 43
click at [1322, 93] on div "Cancel Save" at bounding box center [1057, 101] width 579 height 43
click at [1320, 98] on button "Save" at bounding box center [1312, 104] width 41 height 20
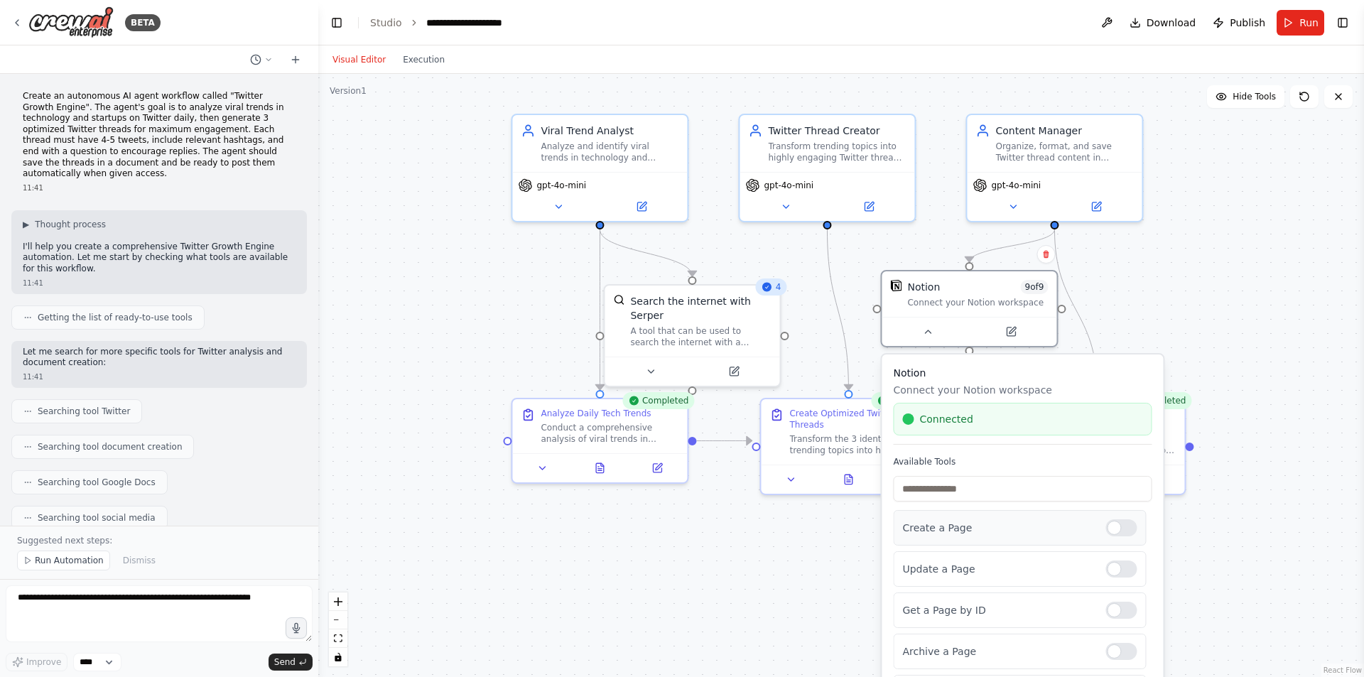
click at [960, 533] on p "Create a Page" at bounding box center [998, 528] width 192 height 14
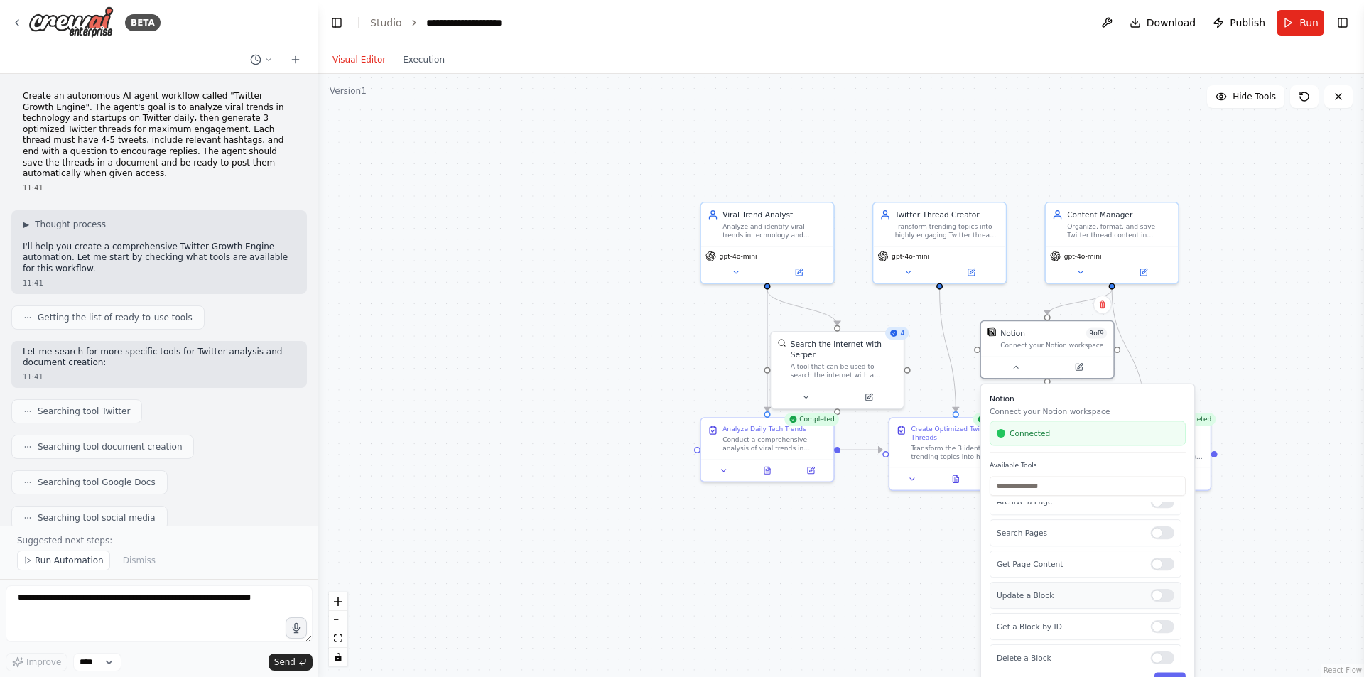
scroll to position [152, 0]
click at [1152, 653] on div at bounding box center [1162, 650] width 23 height 13
click at [1158, 624] on div at bounding box center [1162, 619] width 23 height 13
click at [1151, 590] on div at bounding box center [1162, 587] width 23 height 13
click at [1150, 563] on div "Get Page Content" at bounding box center [1086, 557] width 192 height 27
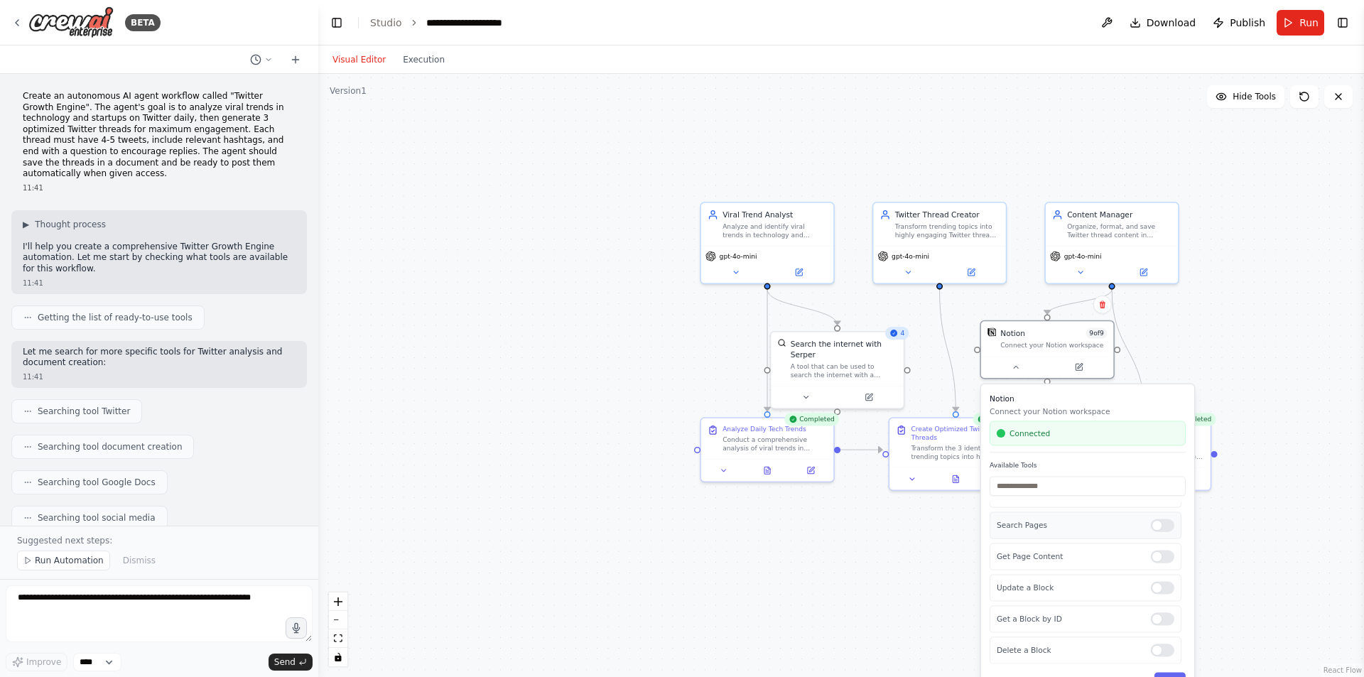
click at [1151, 533] on div "Search Pages" at bounding box center [1086, 525] width 192 height 27
click at [1153, 605] on div at bounding box center [1162, 610] width 23 height 13
click at [1151, 578] on div at bounding box center [1162, 579] width 23 height 13
click at [1151, 551] on div at bounding box center [1162, 547] width 23 height 13
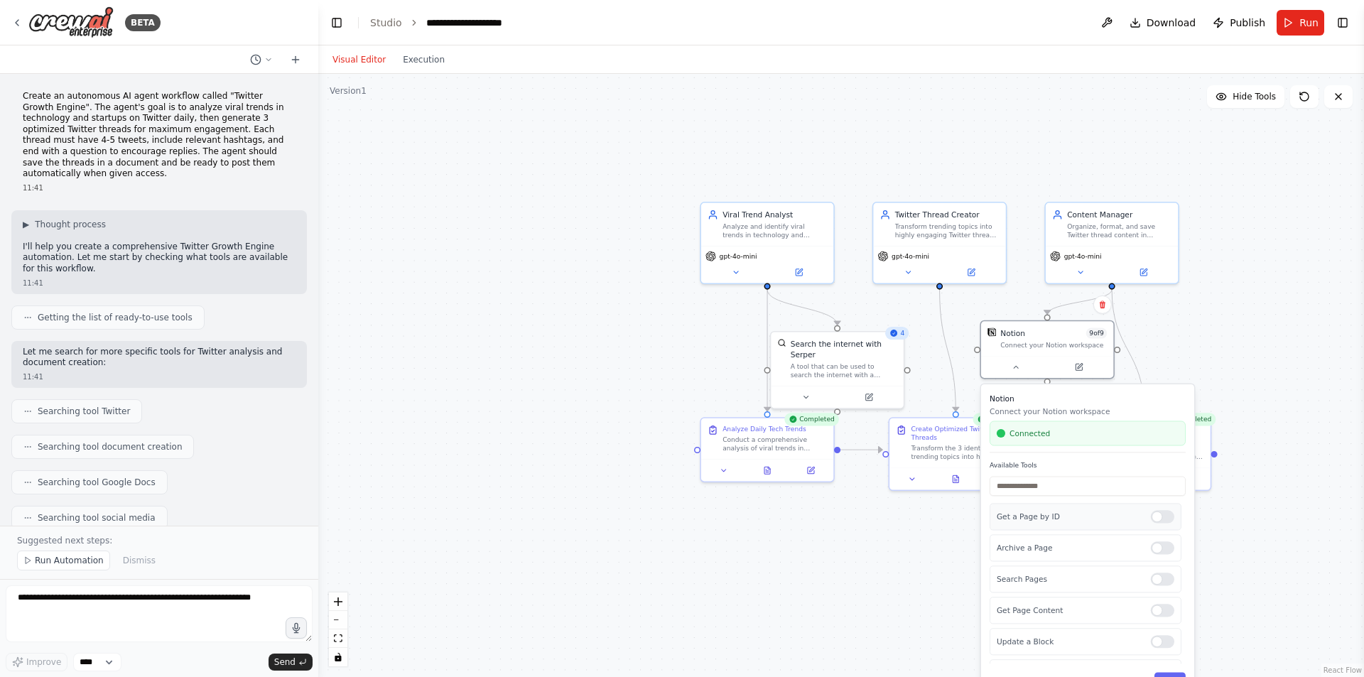
click at [1154, 527] on div "Get a Page by ID" at bounding box center [1086, 517] width 192 height 27
click at [1153, 579] on div at bounding box center [1162, 578] width 23 height 13
click at [1155, 545] on div at bounding box center [1162, 547] width 23 height 13
click at [1177, 675] on button "Save" at bounding box center [1170, 679] width 31 height 15
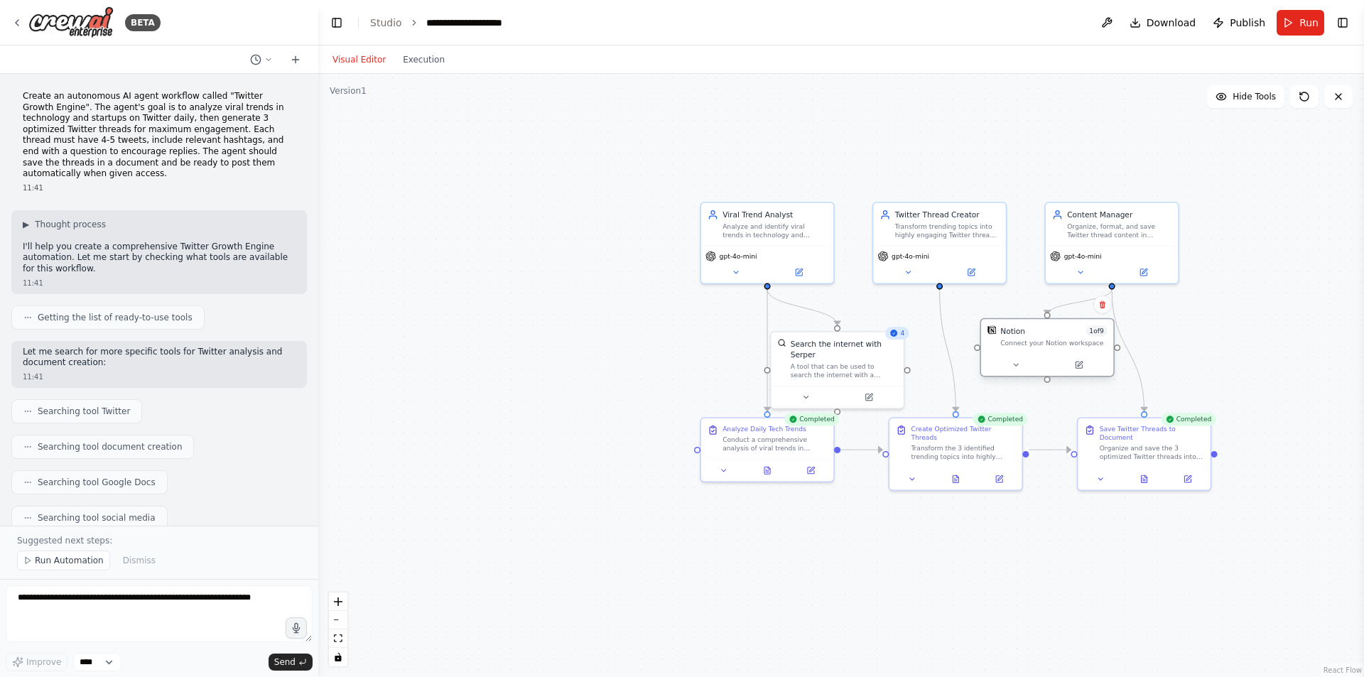
click at [1038, 343] on div "Connect your Notion workspace" at bounding box center [1053, 343] width 107 height 9
click at [1076, 367] on icon at bounding box center [1079, 365] width 6 height 6
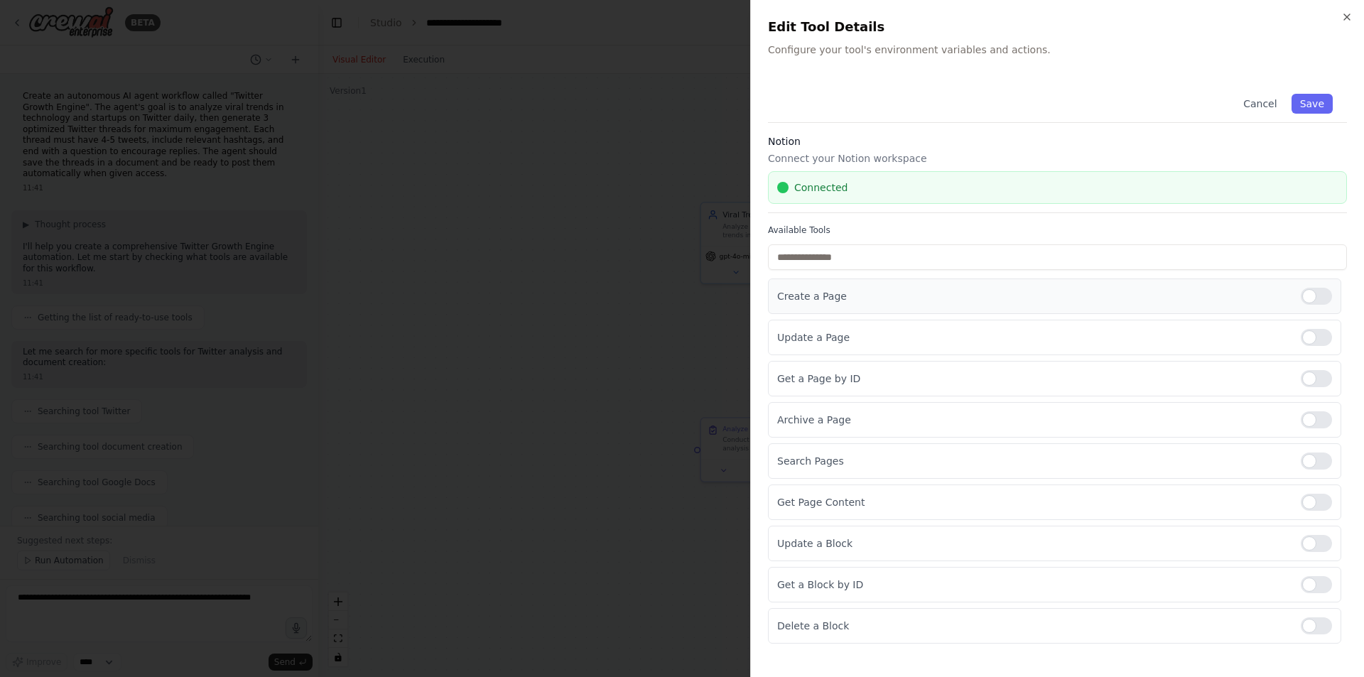
click at [873, 285] on div "Create a Page" at bounding box center [1054, 297] width 573 height 36
click at [870, 290] on p "Create a Page" at bounding box center [1033, 296] width 512 height 14
click at [869, 179] on div "Connected" at bounding box center [1057, 187] width 579 height 33
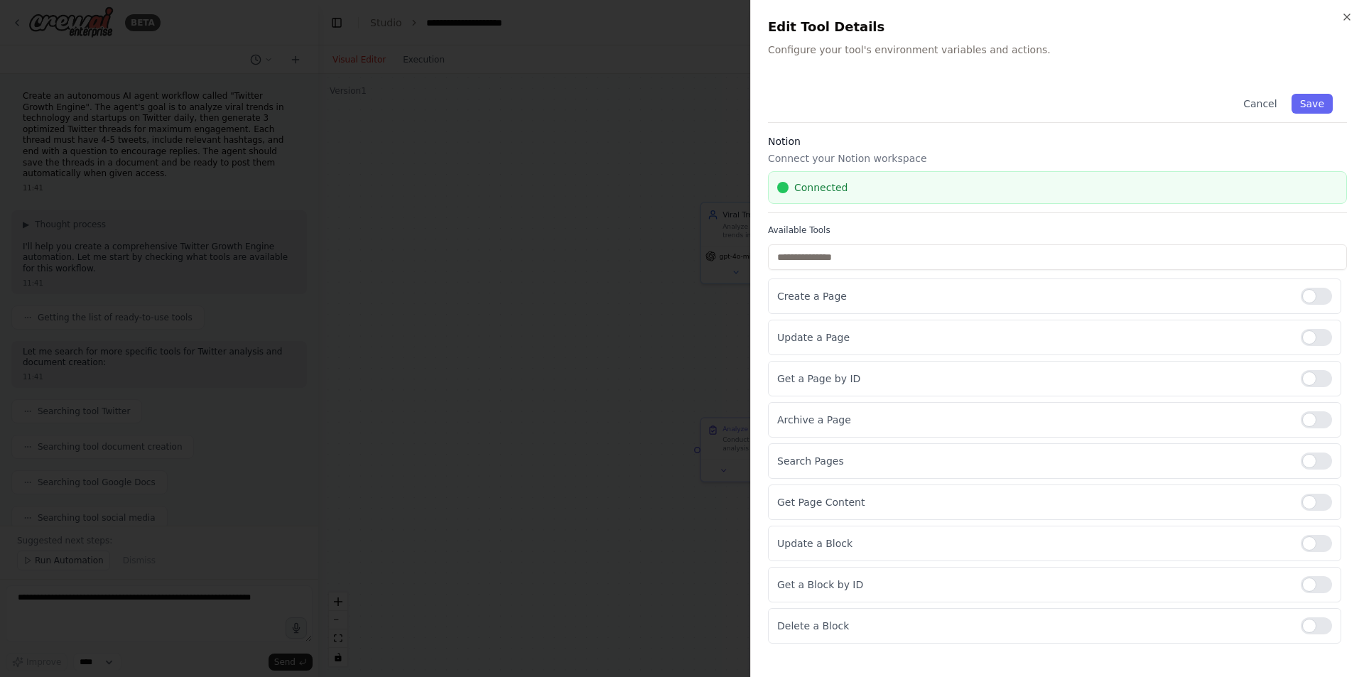
click at [867, 179] on div "Connected" at bounding box center [1057, 187] width 579 height 33
click at [866, 181] on div "Connected" at bounding box center [1057, 187] width 561 height 14
click at [1326, 99] on button "Save" at bounding box center [1312, 104] width 41 height 20
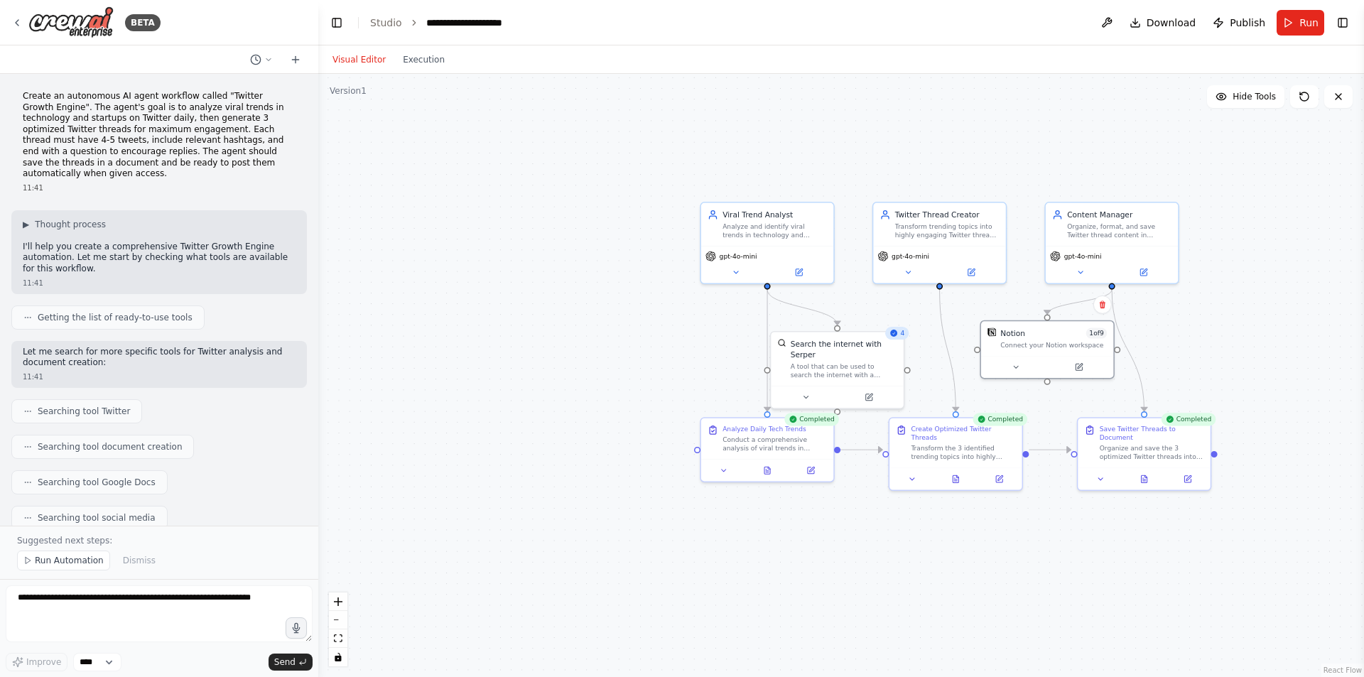
click at [1295, 369] on div ".deletable-edge-delete-btn { width: 20px; height: 20px; border: 0px solid #ffff…" at bounding box center [841, 375] width 1046 height 603
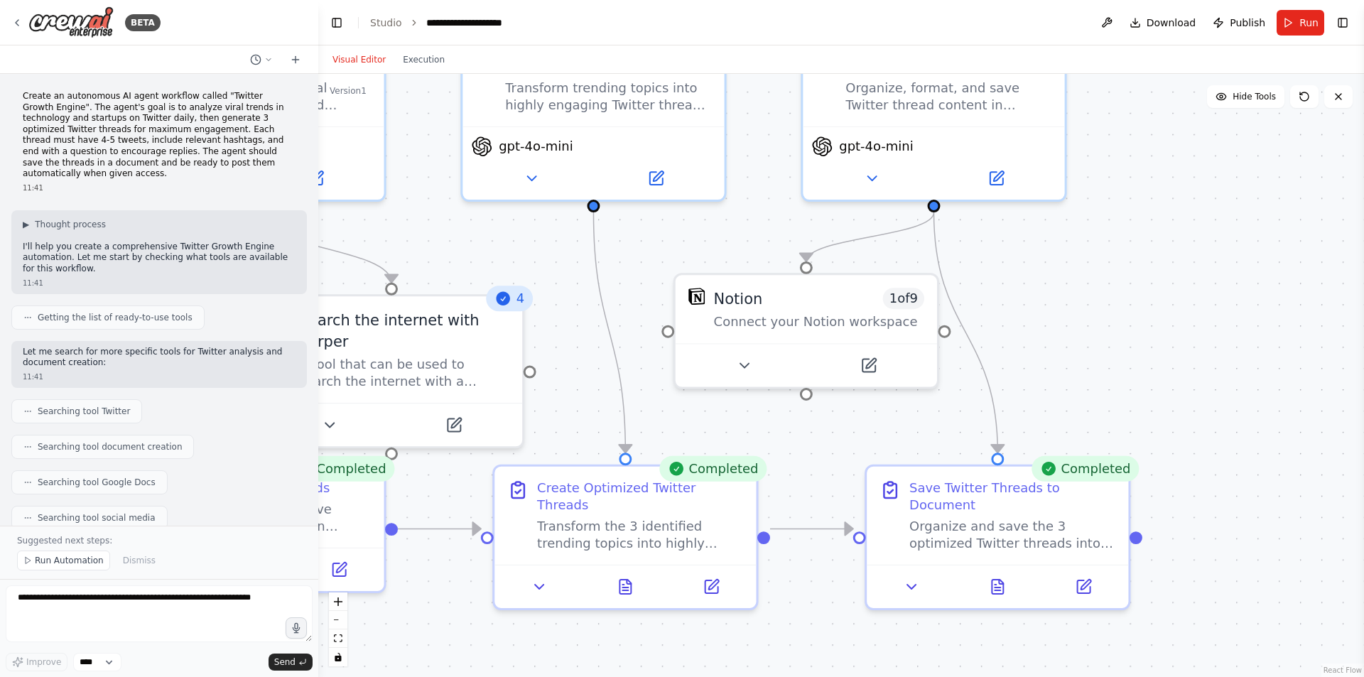
click at [1296, 359] on div ".deletable-edge-delete-btn { width: 20px; height: 20px; border: 0px solid #ffff…" at bounding box center [841, 375] width 1046 height 603
click at [1296, 358] on div ".deletable-edge-delete-btn { width: 20px; height: 20px; border: 0px solid #ffff…" at bounding box center [841, 375] width 1046 height 603
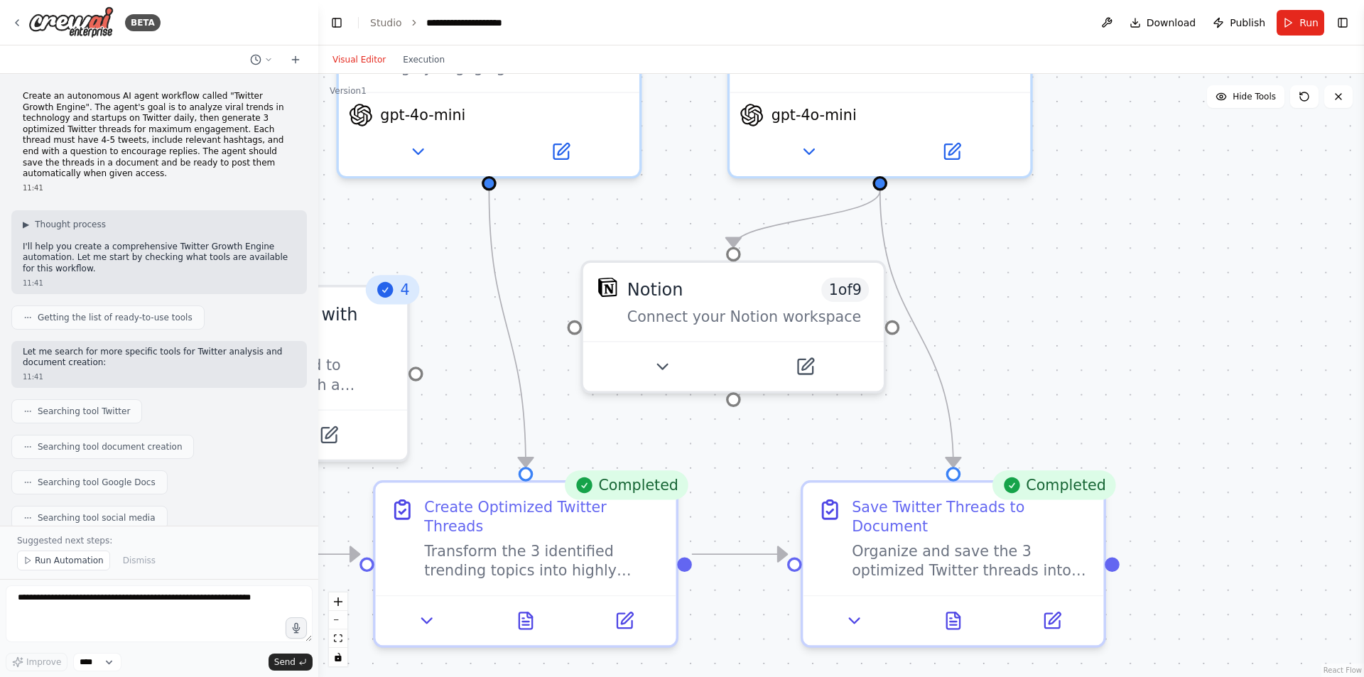
click at [1296, 358] on div ".deletable-edge-delete-btn { width: 20px; height: 20px; border: 0px solid #ffff…" at bounding box center [841, 375] width 1046 height 603
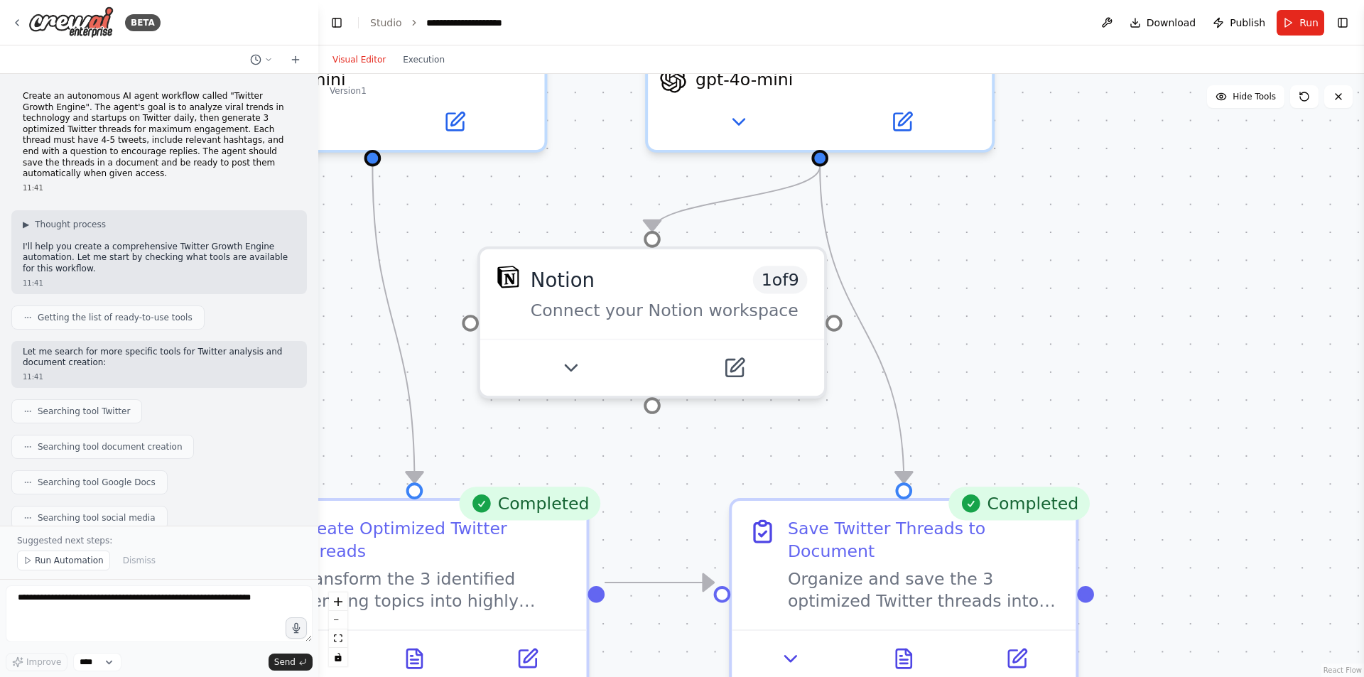
click at [1296, 358] on div ".deletable-edge-delete-btn { width: 20px; height: 20px; border: 0px solid #ffff…" at bounding box center [841, 375] width 1046 height 603
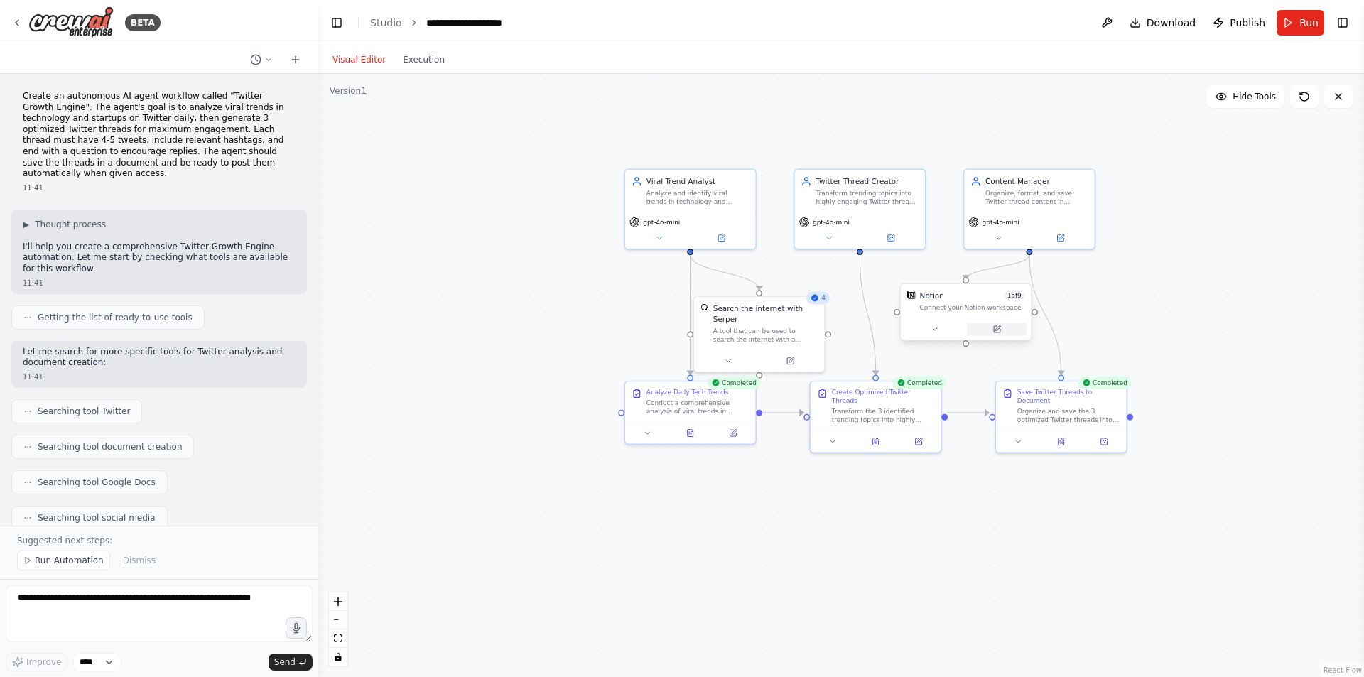
click at [1000, 330] on icon at bounding box center [997, 329] width 6 height 6
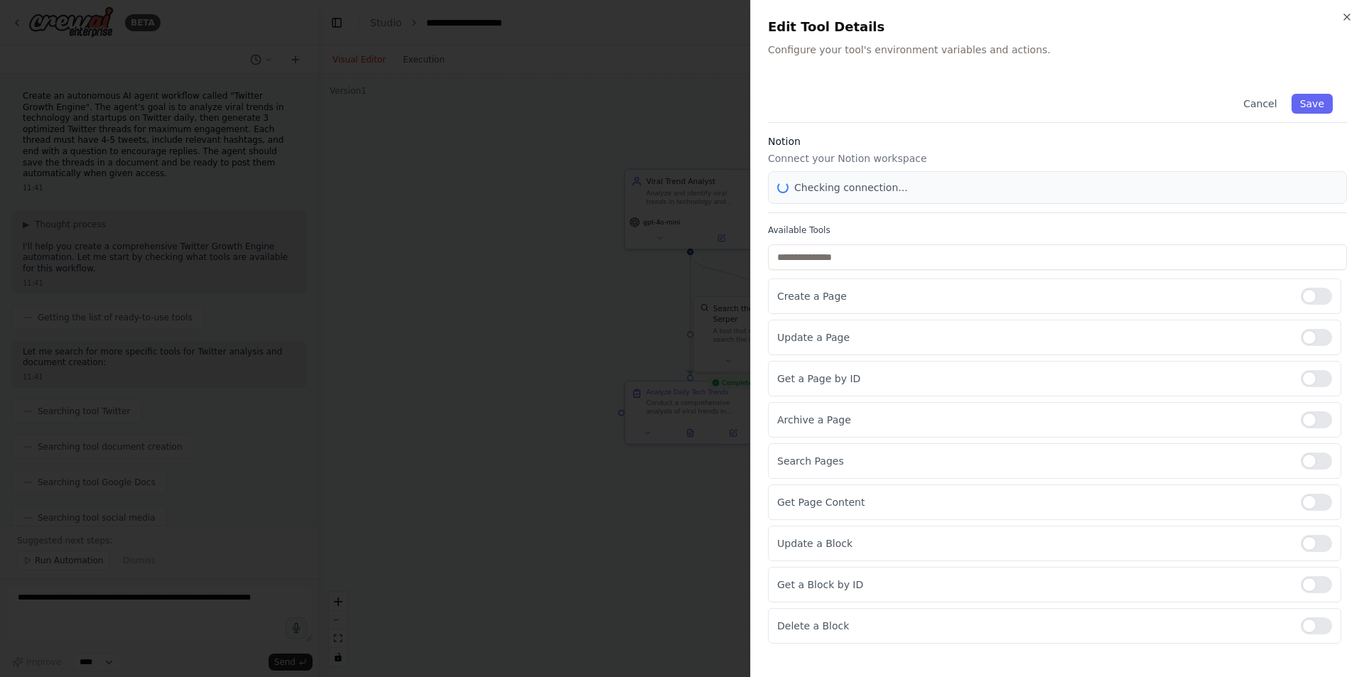
click at [657, 75] on div at bounding box center [682, 338] width 1364 height 677
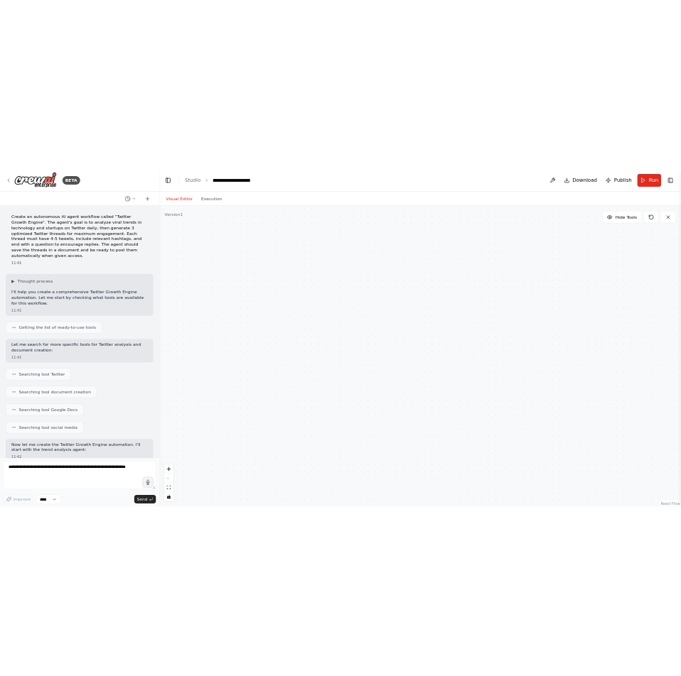
scroll to position [1172, 0]
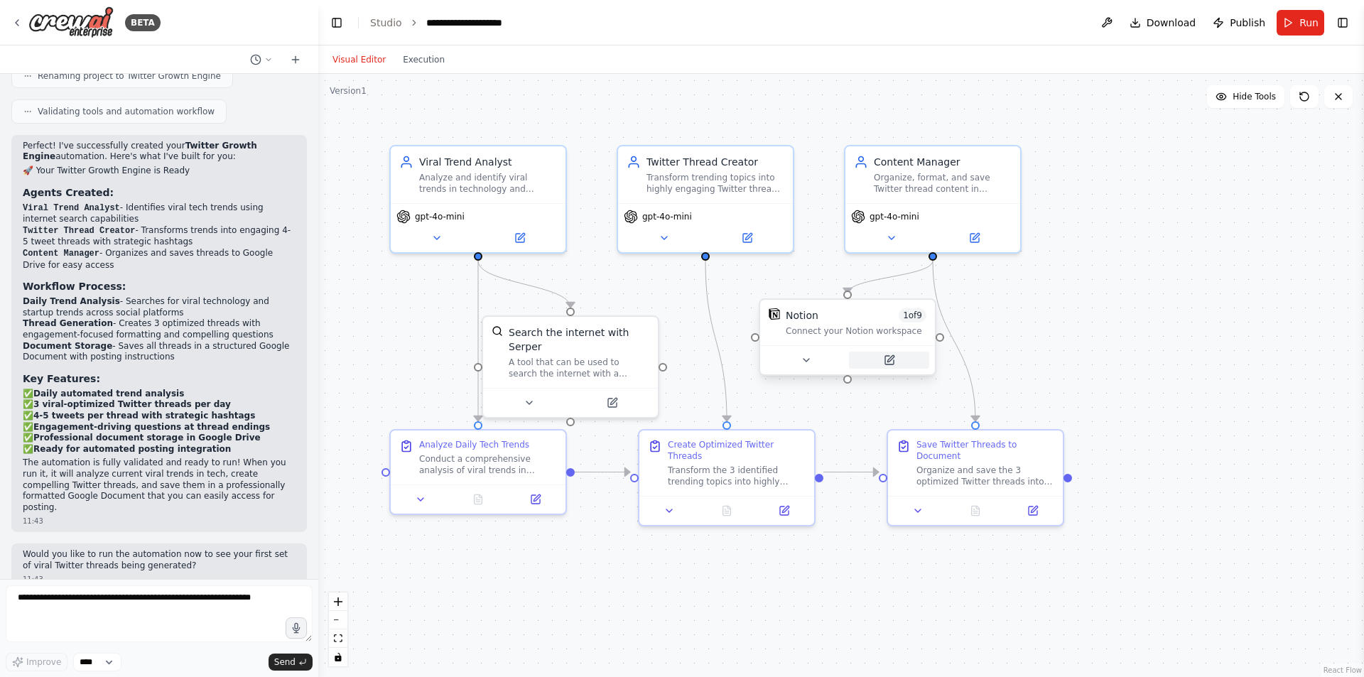
click at [905, 360] on button at bounding box center [889, 360] width 80 height 17
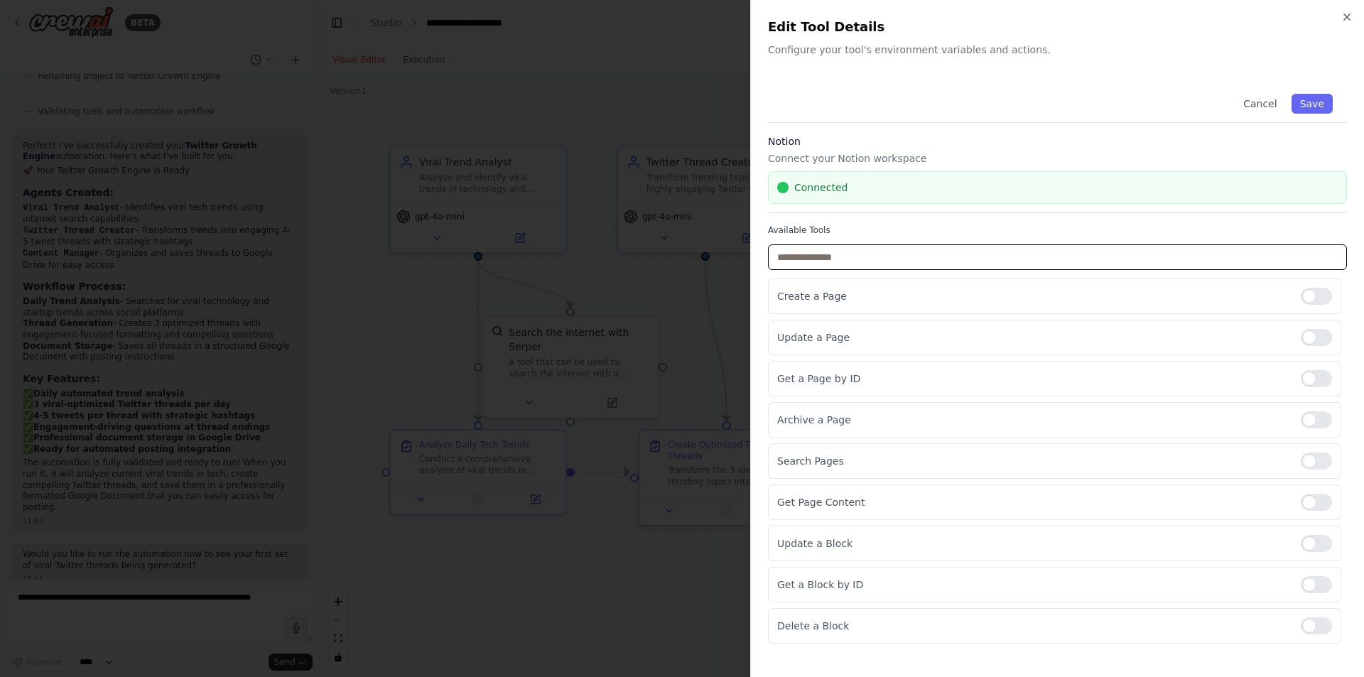
click at [988, 254] on input "text" at bounding box center [1057, 257] width 579 height 26
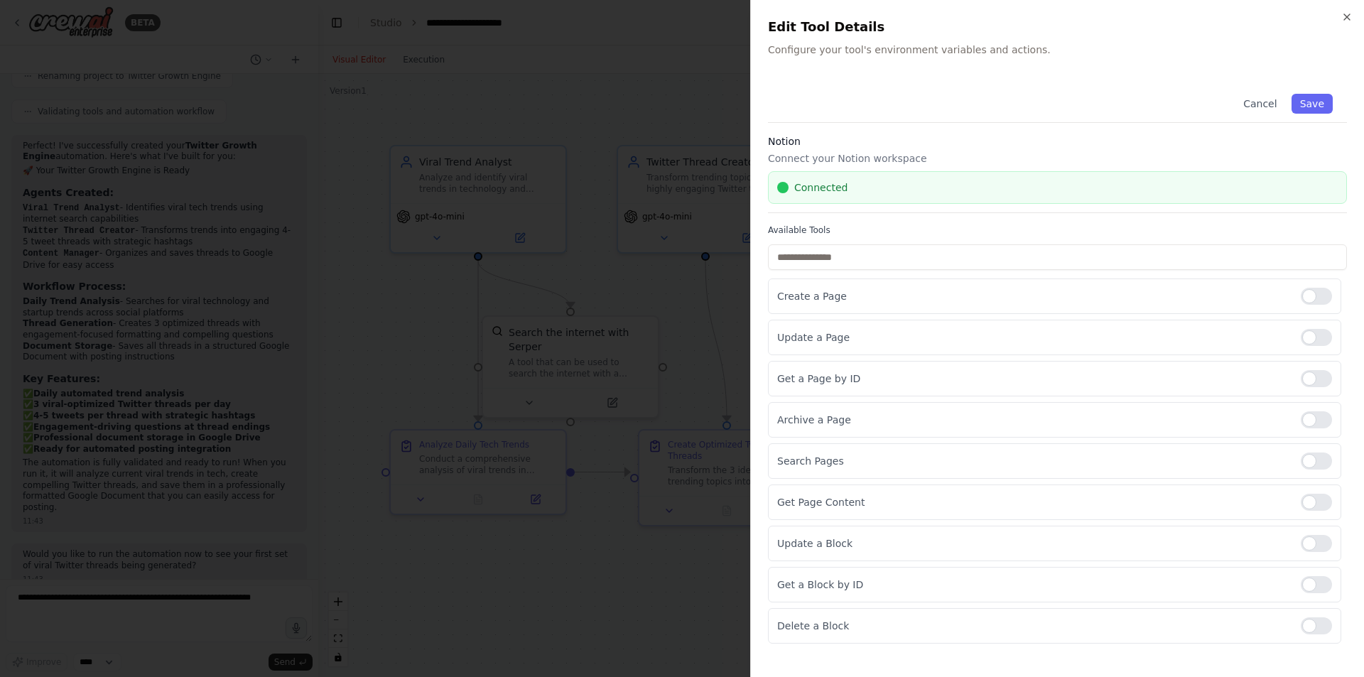
click at [953, 185] on div "Connected" at bounding box center [1057, 187] width 561 height 14
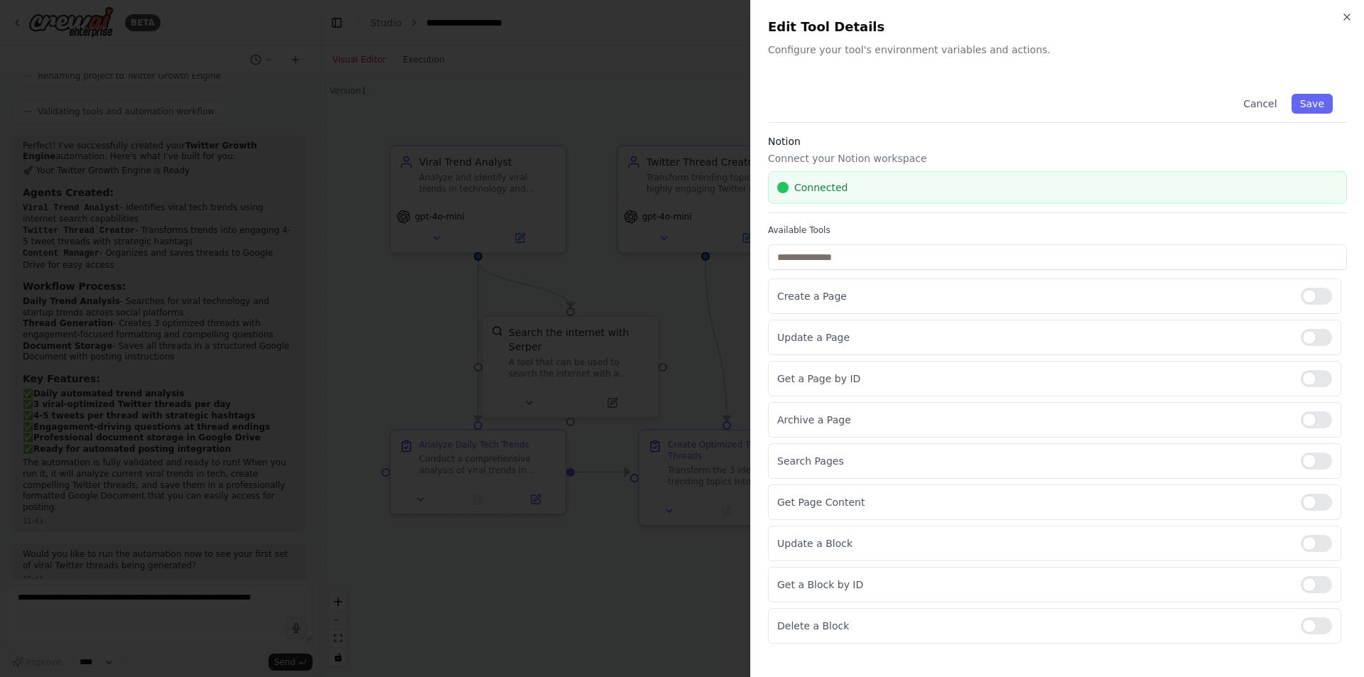
click at [966, 230] on label "Available Tools" at bounding box center [1057, 230] width 579 height 11
click at [1320, 335] on div at bounding box center [1316, 337] width 31 height 17
click at [1322, 381] on div at bounding box center [1316, 378] width 31 height 17
click at [1321, 420] on div at bounding box center [1316, 419] width 31 height 17
click at [1322, 462] on div at bounding box center [1316, 461] width 31 height 17
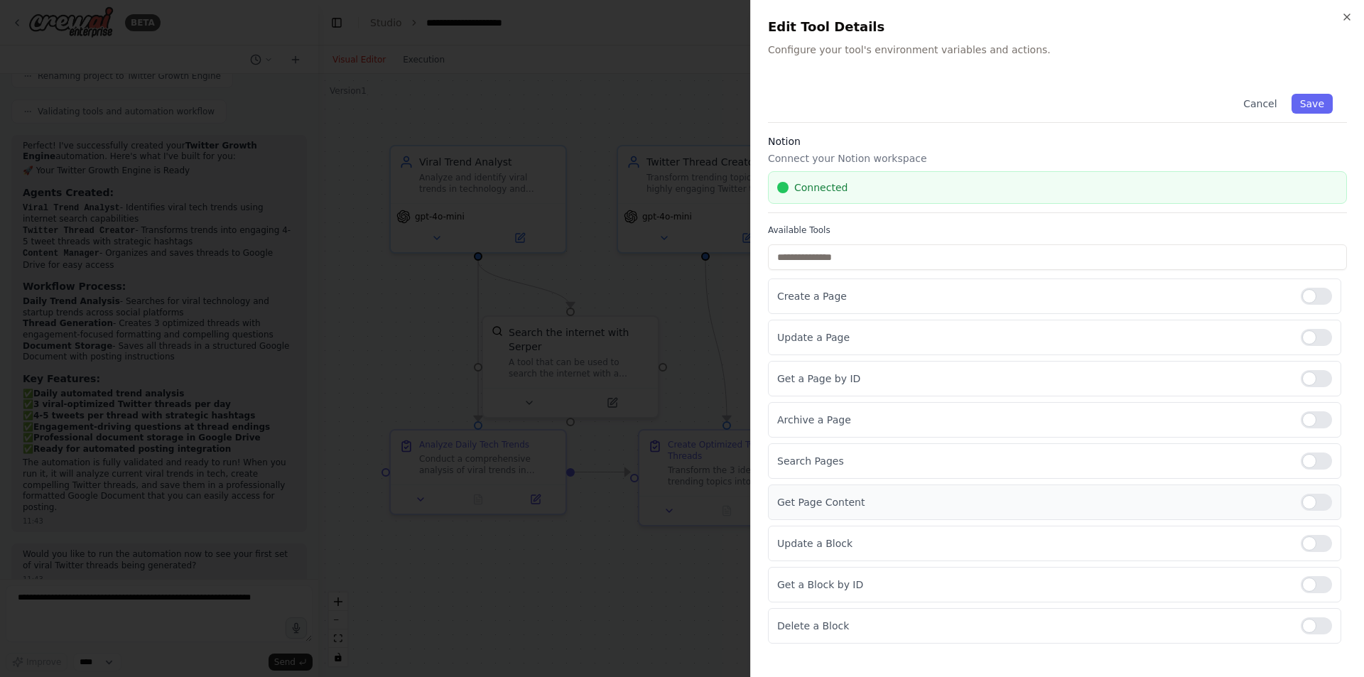
drag, startPoint x: 1324, startPoint y: 502, endPoint x: 1329, endPoint y: 512, distance: 11.1
click at [1324, 503] on div at bounding box center [1316, 502] width 31 height 17
click at [1320, 538] on div at bounding box center [1316, 543] width 31 height 17
click at [1319, 581] on div at bounding box center [1316, 584] width 31 height 17
click at [1321, 625] on div at bounding box center [1316, 625] width 31 height 17
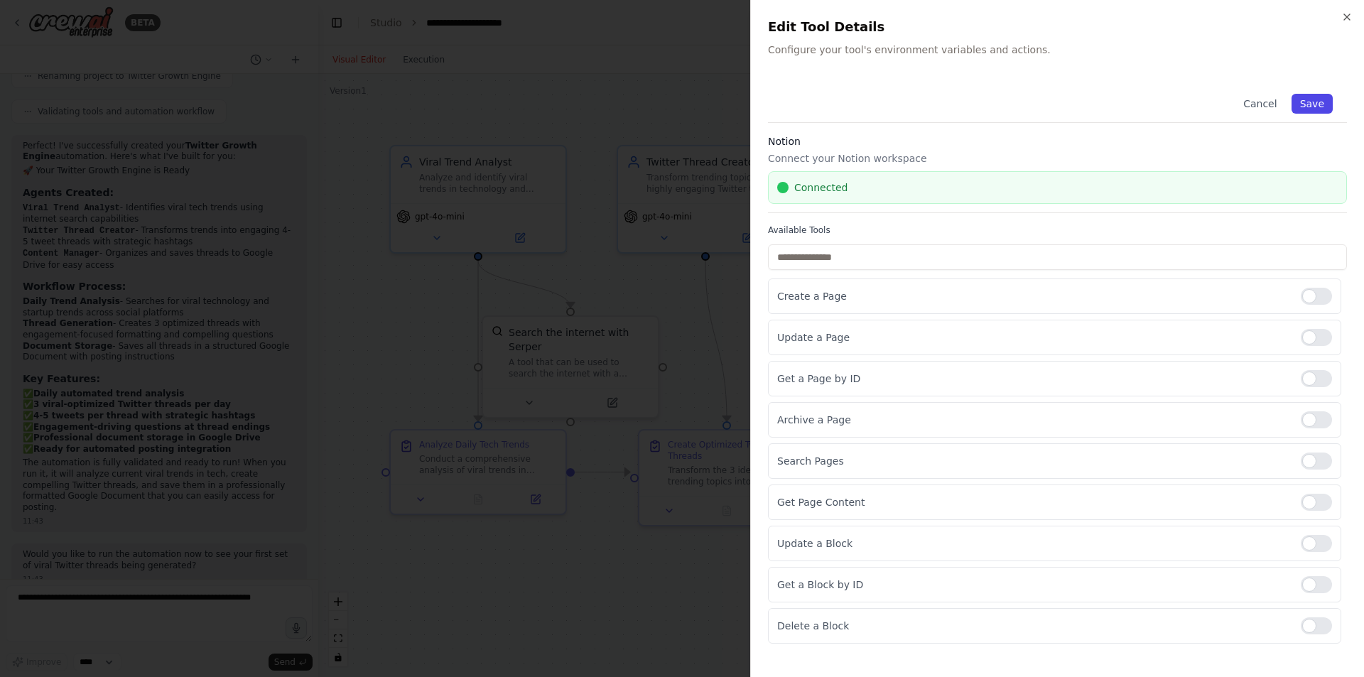
click at [1306, 104] on button "Save" at bounding box center [1312, 104] width 41 height 20
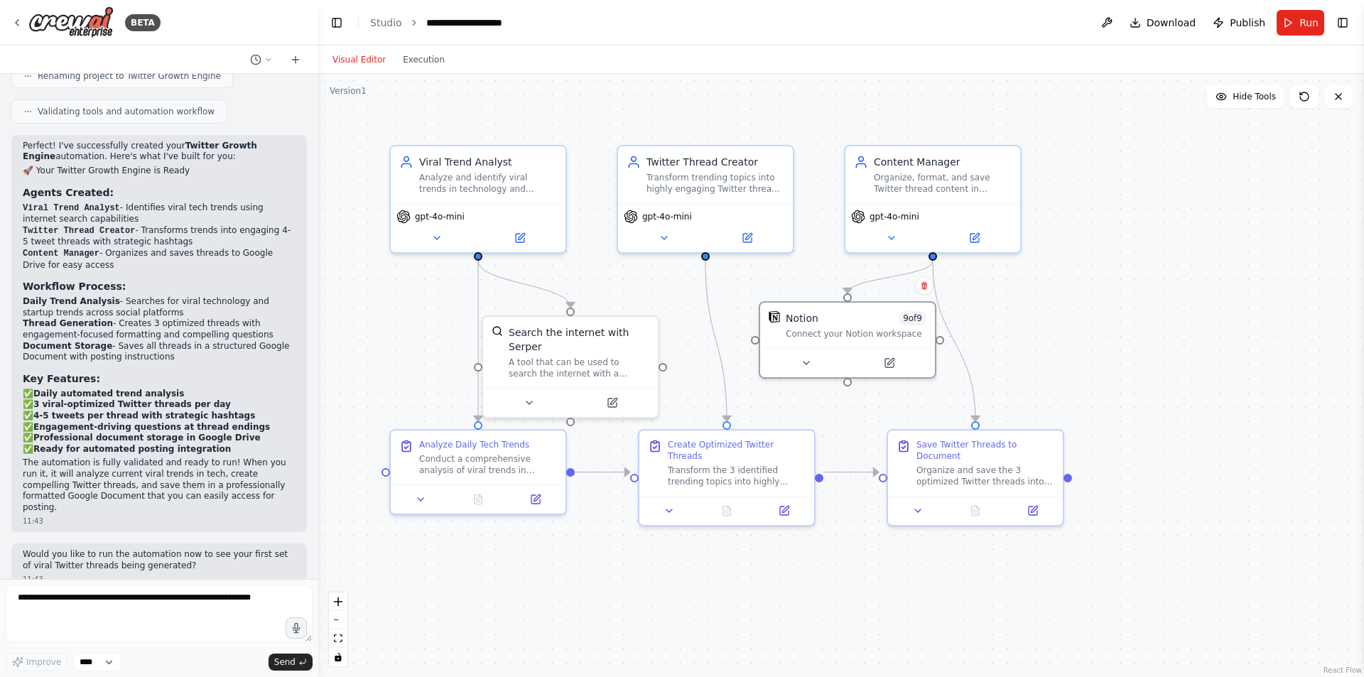
click at [1061, 301] on div ".deletable-edge-delete-btn { width: 20px; height: 20px; border: 0px solid #ffff…" at bounding box center [841, 375] width 1046 height 603
click at [812, 362] on button at bounding box center [806, 360] width 80 height 17
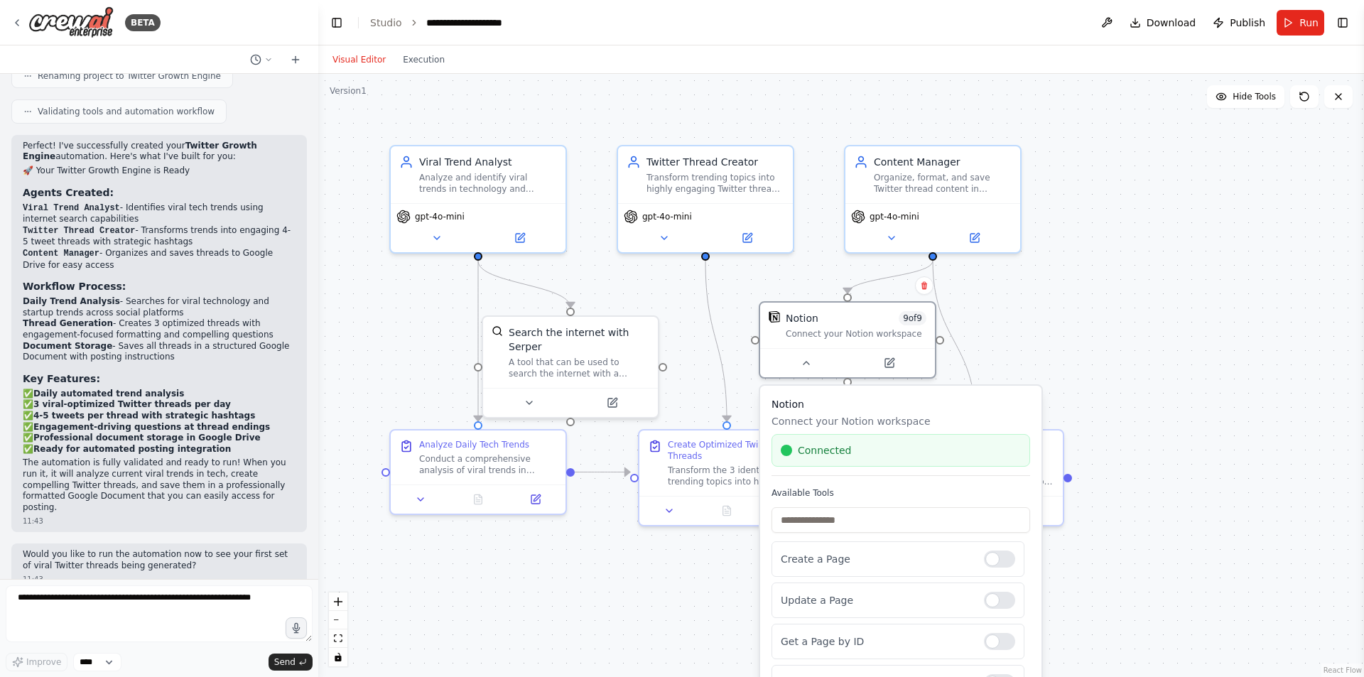
click at [849, 460] on div "Connected" at bounding box center [901, 450] width 259 height 33
click at [1087, 338] on div ".deletable-edge-delete-btn { width: 20px; height: 20px; border: 0px solid #ffff…" at bounding box center [841, 375] width 1046 height 603
click at [681, 308] on div ".deletable-edge-delete-btn { width: 20px; height: 20px; border: 0px solid #ffff…" at bounding box center [841, 375] width 1046 height 603
click at [1308, 20] on span "Run" at bounding box center [1309, 23] width 19 height 14
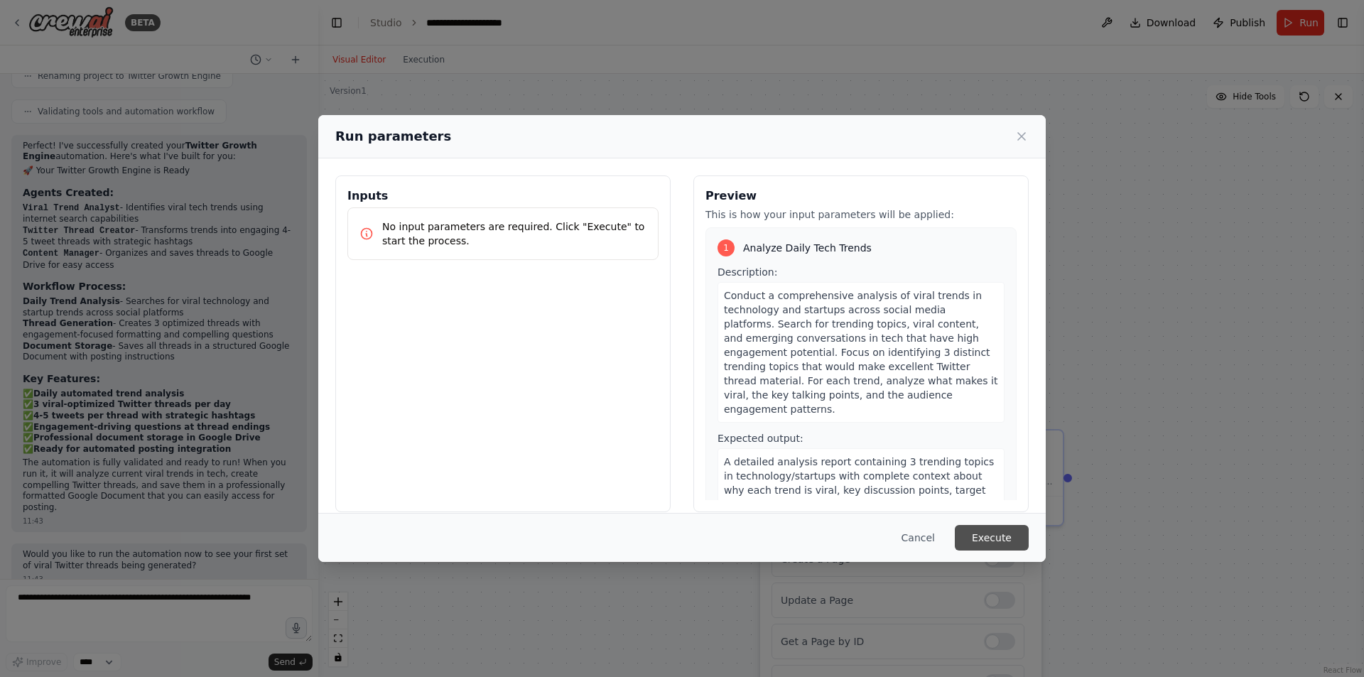
click at [988, 537] on button "Execute" at bounding box center [992, 538] width 74 height 26
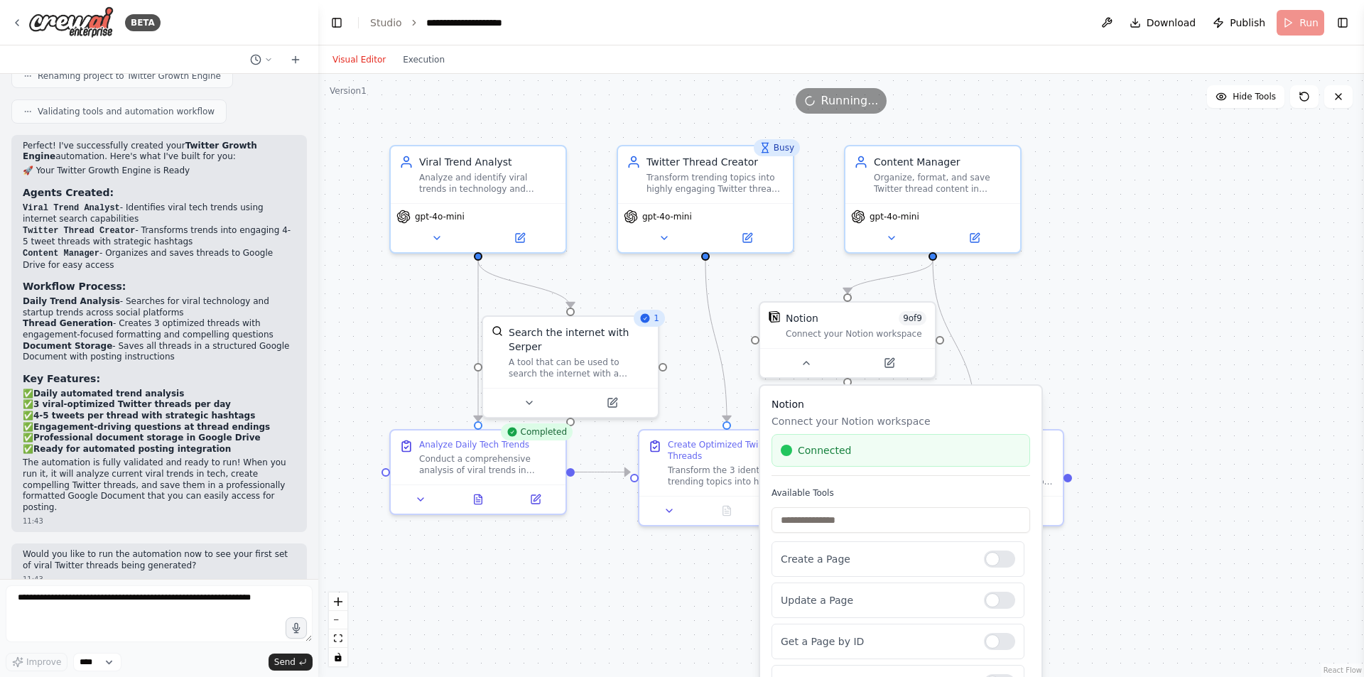
click at [1143, 274] on div ".deletable-edge-delete-btn { width: 20px; height: 20px; border: 0px solid #ffff…" at bounding box center [841, 375] width 1046 height 603
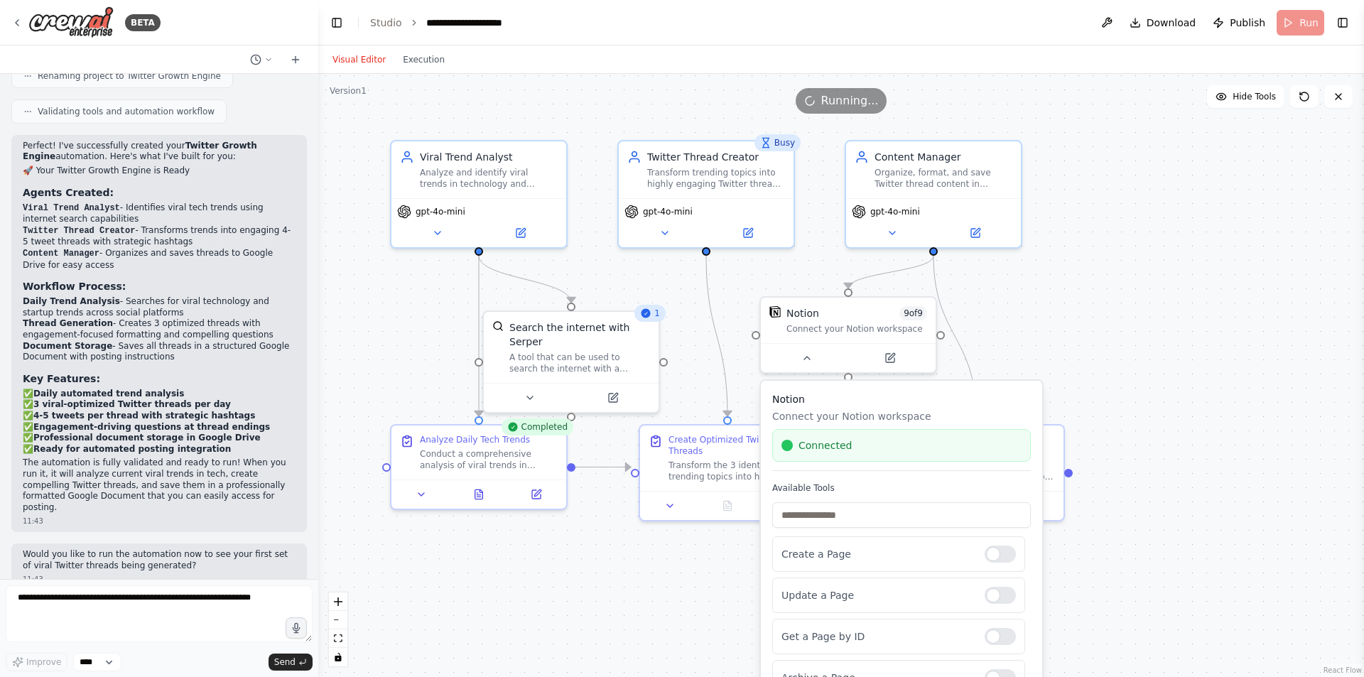
drag, startPoint x: 1168, startPoint y: 303, endPoint x: 1045, endPoint y: 352, distance: 133.3
click at [1167, 303] on div ".deletable-edge-delete-btn { width: 20px; height: 20px; border: 0px solid #ffff…" at bounding box center [841, 375] width 1046 height 603
click at [816, 357] on button at bounding box center [805, 355] width 80 height 17
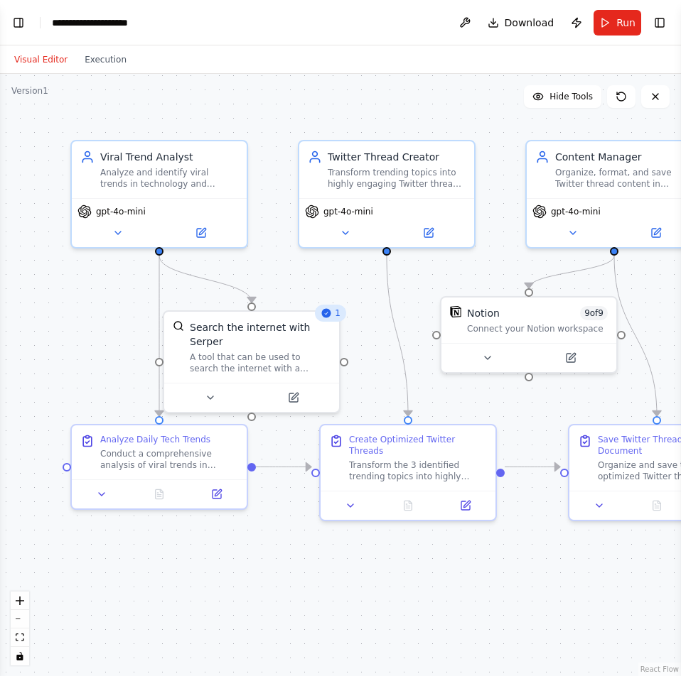
scroll to position [1183, 0]
